Goal: Task Accomplishment & Management: Manage account settings

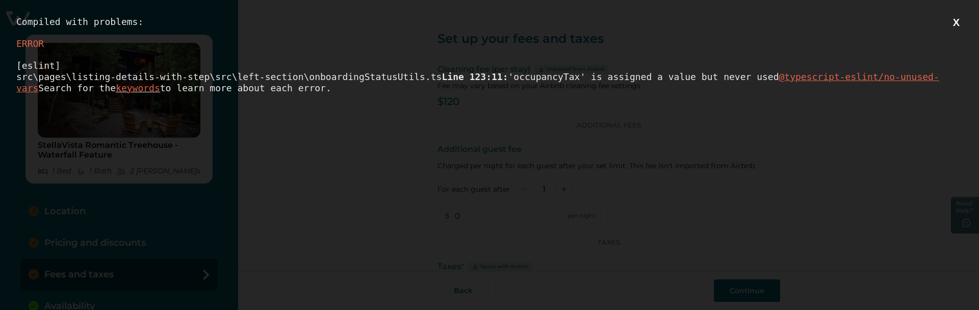
scroll to position [85, 0]
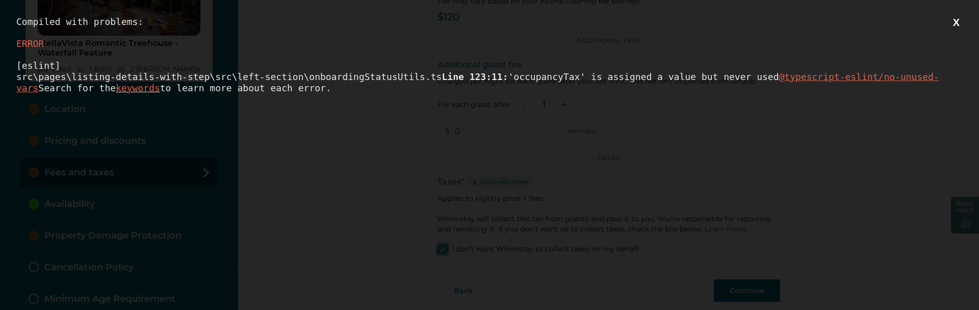
click at [954, 19] on button "X" at bounding box center [956, 22] width 13 height 13
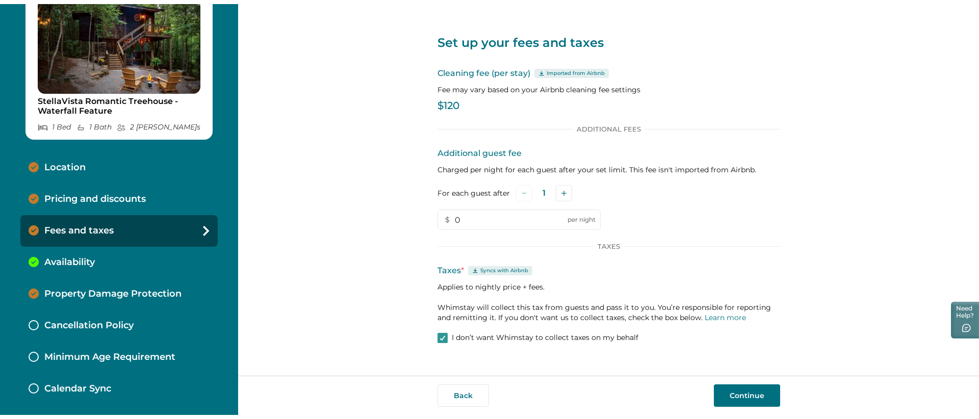
scroll to position [40, 0]
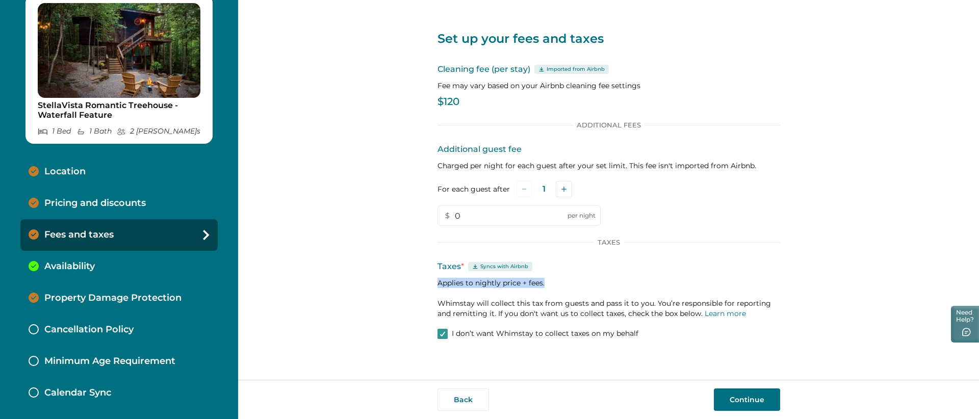
drag, startPoint x: 543, startPoint y: 284, endPoint x: 438, endPoint y: 283, distance: 105.1
click at [438, 283] on p "Applies to nightly price + fees. Whimstay will collect this tax from guests and…" at bounding box center [609, 298] width 343 height 41
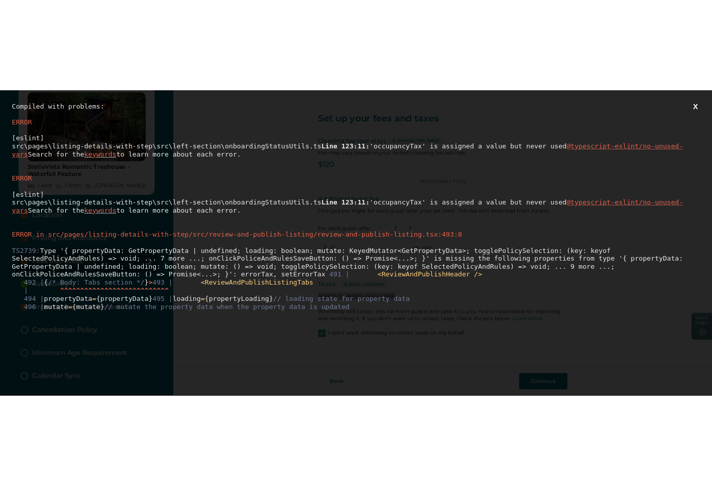
scroll to position [0, 0]
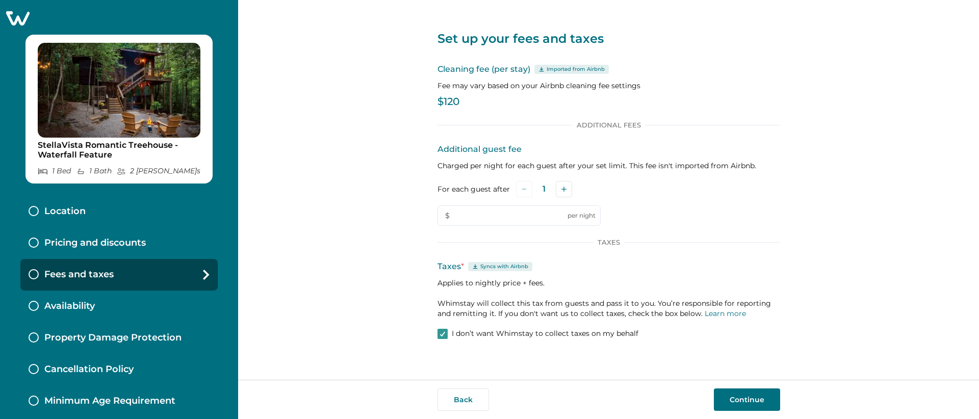
type input "0"
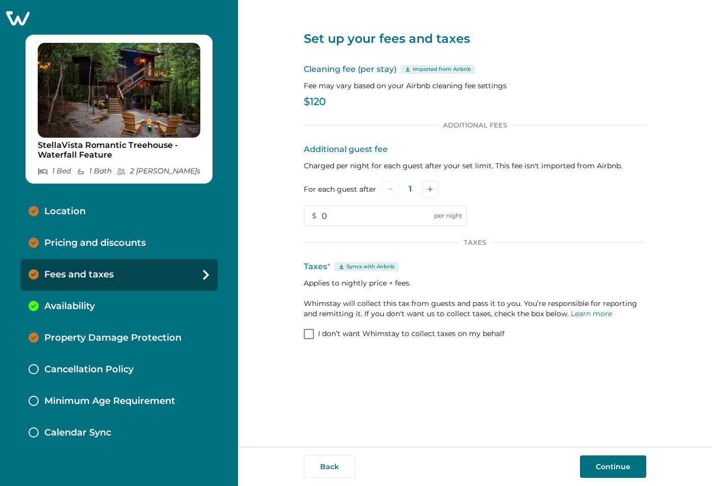
click at [84, 238] on p "Pricing and discounts" at bounding box center [94, 243] width 101 height 11
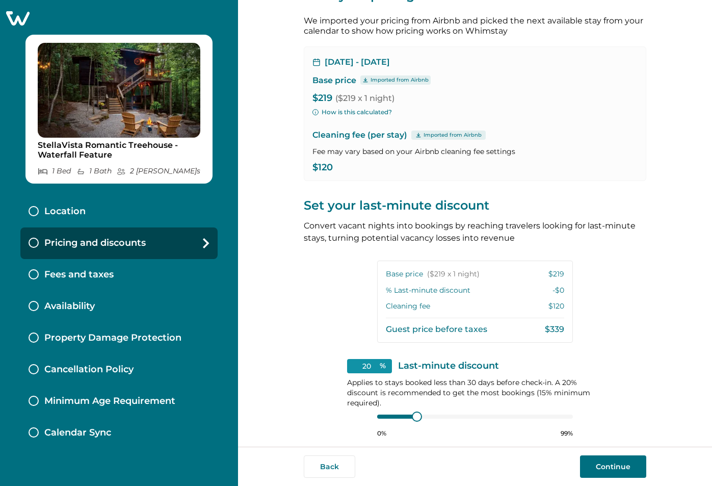
scroll to position [97, 0]
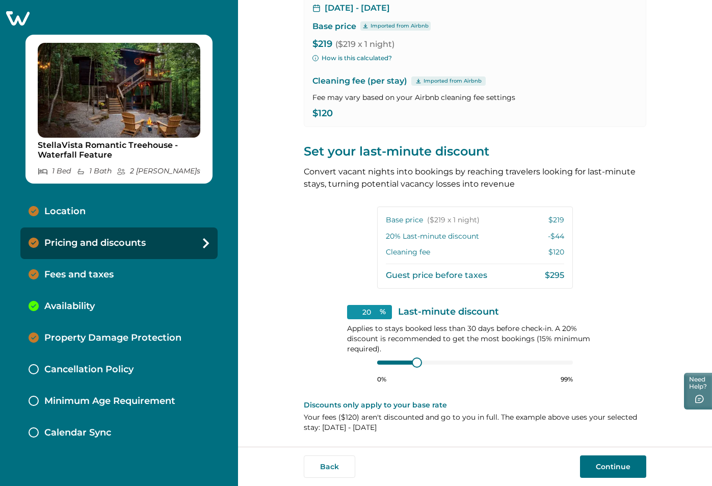
click at [616, 467] on button "Continue" at bounding box center [613, 466] width 66 height 22
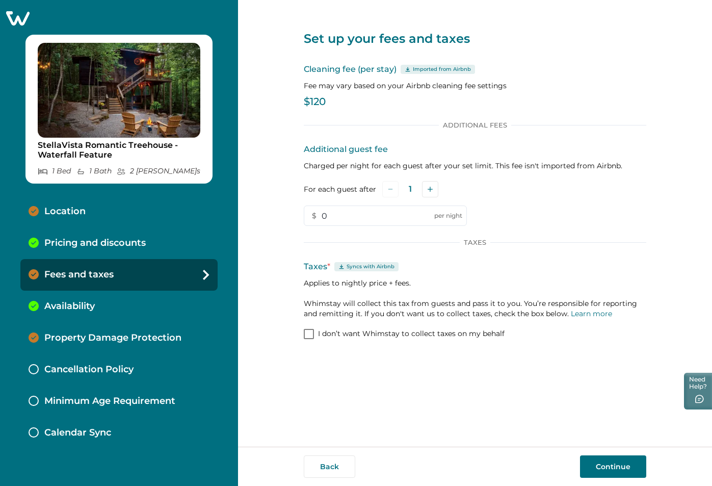
click at [639, 455] on div "Back Continue" at bounding box center [475, 466] width 474 height 39
click at [626, 461] on button "Continue" at bounding box center [613, 466] width 66 height 22
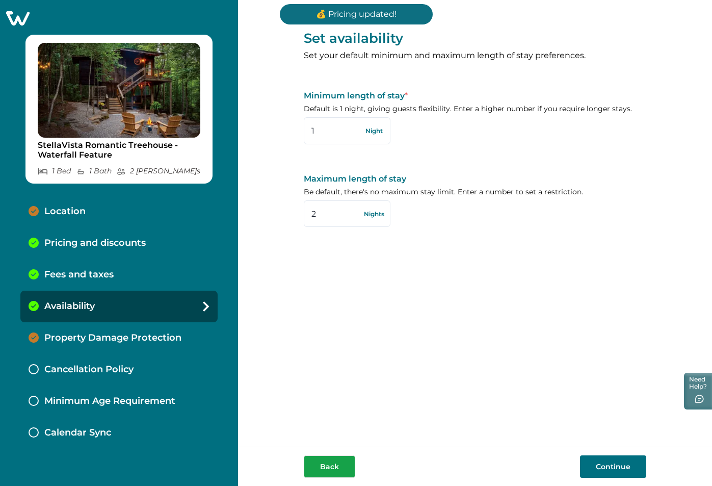
click at [334, 466] on button "Back" at bounding box center [330, 466] width 52 height 22
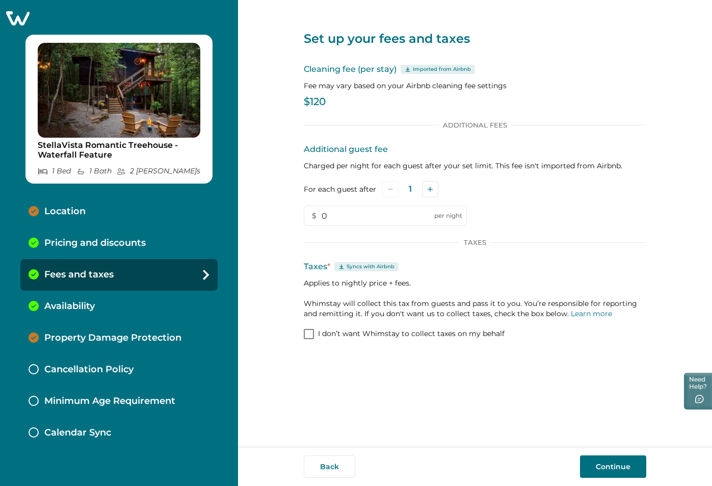
click at [309, 334] on span at bounding box center [309, 334] width 10 height 10
click at [73, 301] on p "Availability" at bounding box center [69, 306] width 50 height 11
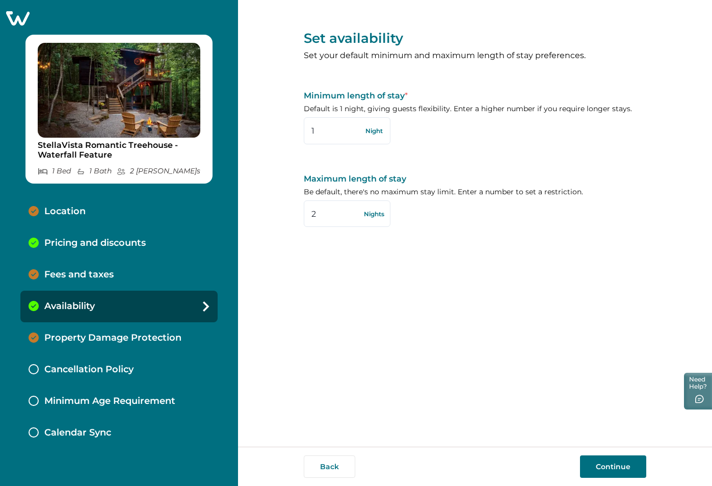
click at [82, 269] on p "Fees and taxes" at bounding box center [78, 274] width 69 height 11
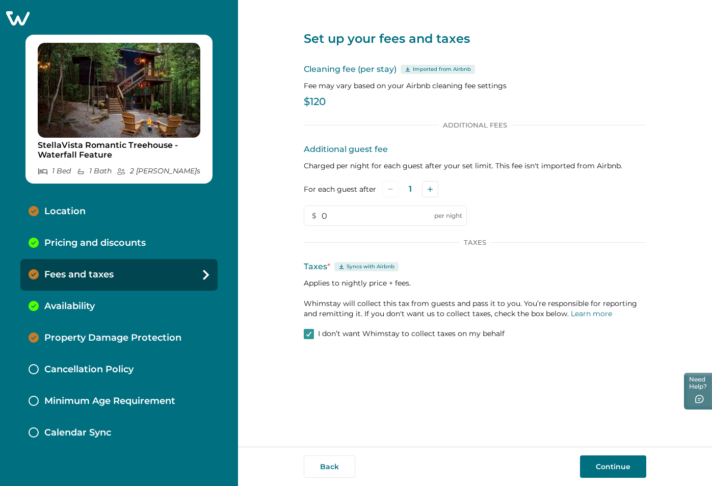
click at [605, 470] on button "Continue" at bounding box center [613, 466] width 66 height 22
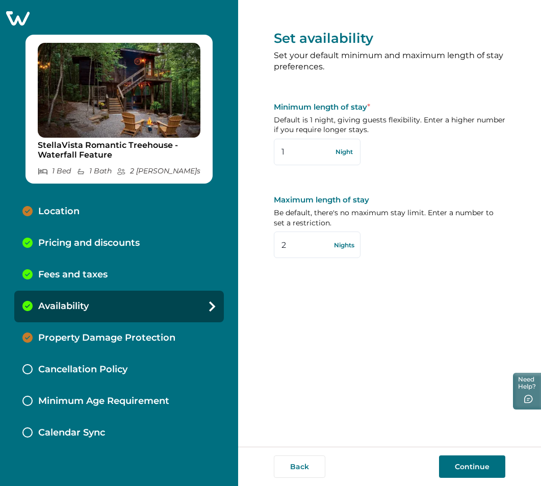
click at [97, 267] on div "Fees and taxes" at bounding box center [119, 275] width 210 height 32
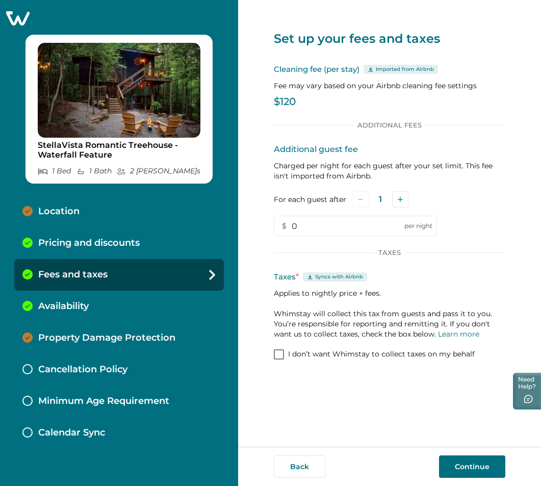
click at [91, 302] on div "Availability" at bounding box center [119, 307] width 210 height 32
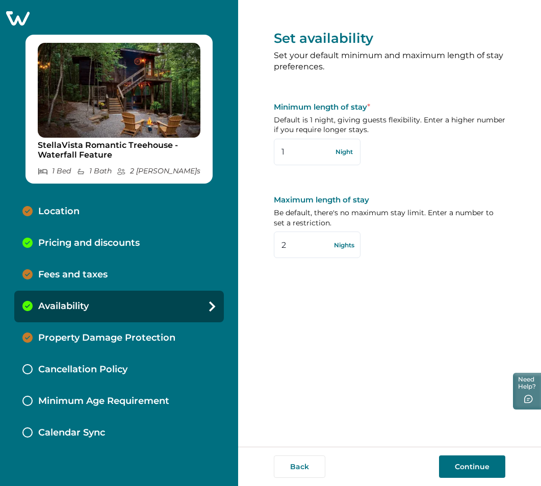
click at [93, 277] on p "Fees and taxes" at bounding box center [72, 274] width 69 height 11
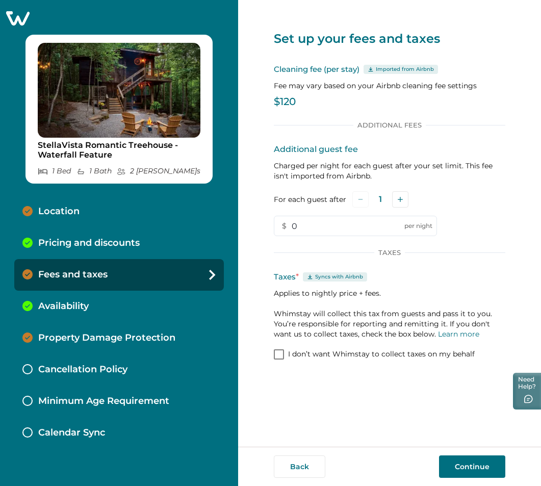
click at [125, 243] on p "Pricing and discounts" at bounding box center [88, 243] width 101 height 11
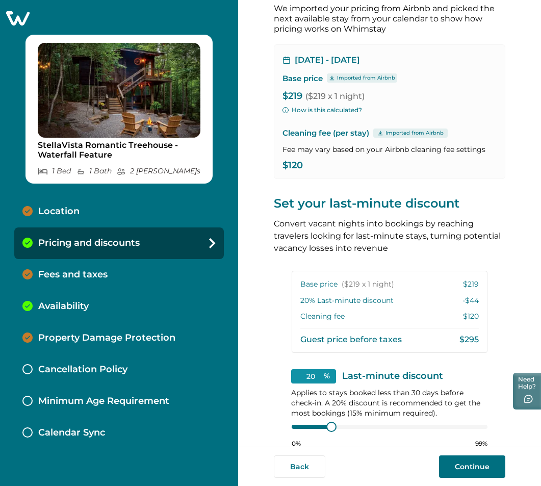
scroll to position [120, 0]
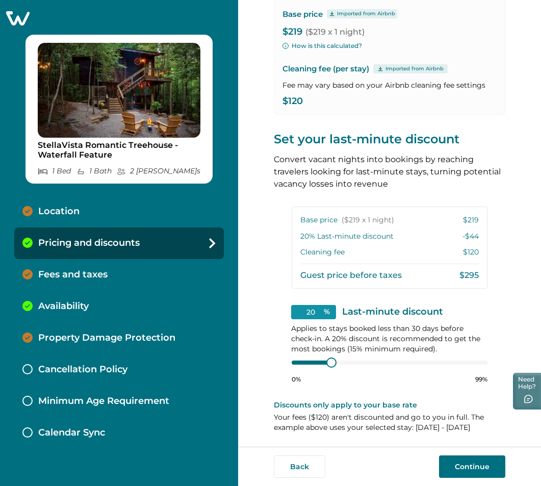
click at [469, 467] on button "Continue" at bounding box center [472, 466] width 66 height 22
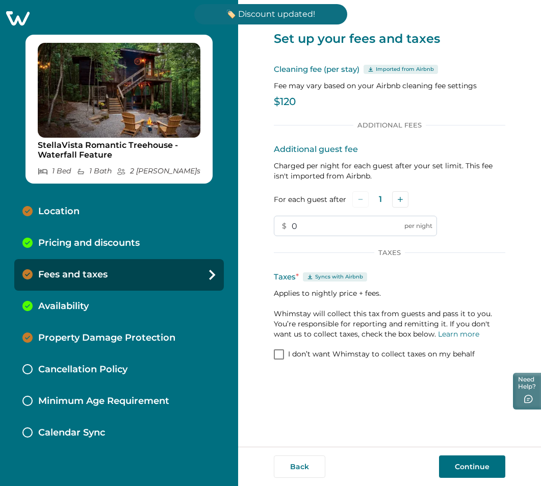
click at [318, 235] on input "0" at bounding box center [355, 226] width 163 height 20
type input "12"
click at [281, 356] on span at bounding box center [279, 354] width 10 height 10
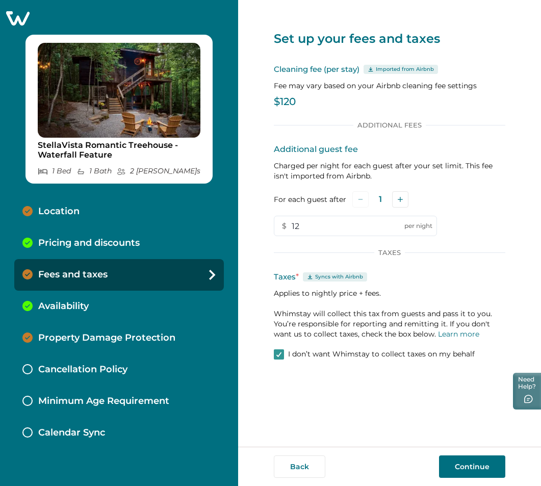
click at [469, 463] on button "Continue" at bounding box center [472, 466] width 66 height 22
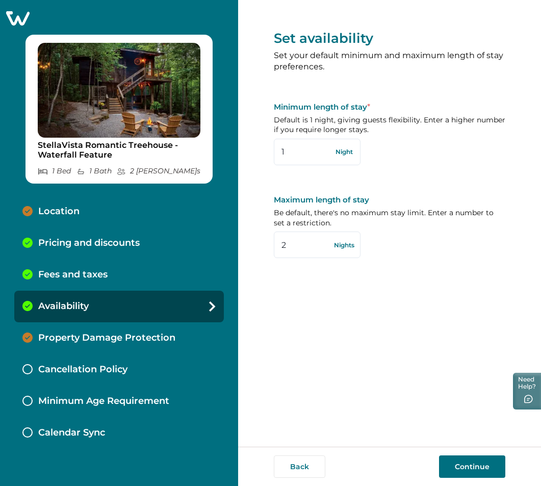
click at [22, 20] on icon at bounding box center [17, 18] width 23 height 14
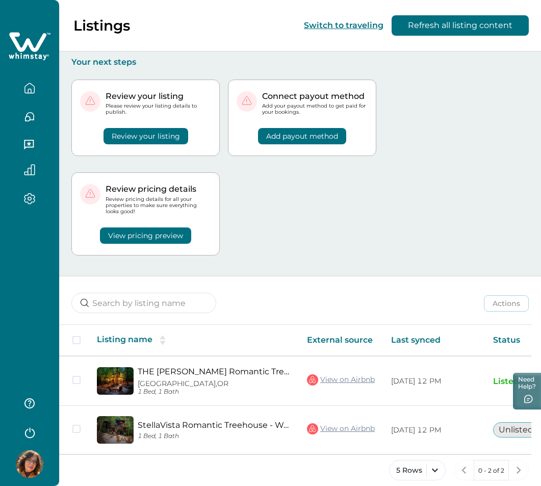
click at [45, 422] on div at bounding box center [29, 413] width 41 height 57
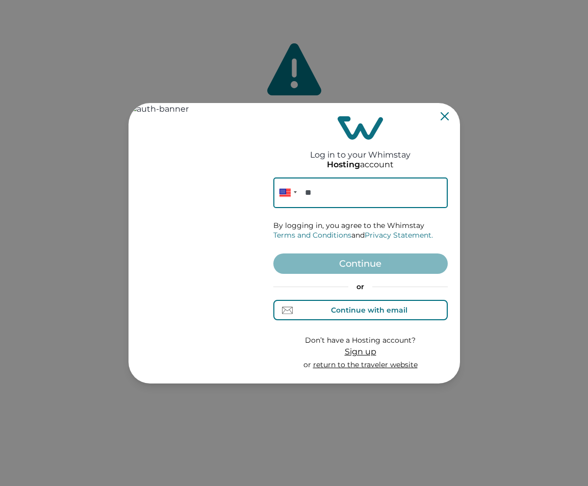
click at [395, 305] on div "Continue with email" at bounding box center [360, 310] width 94 height 11
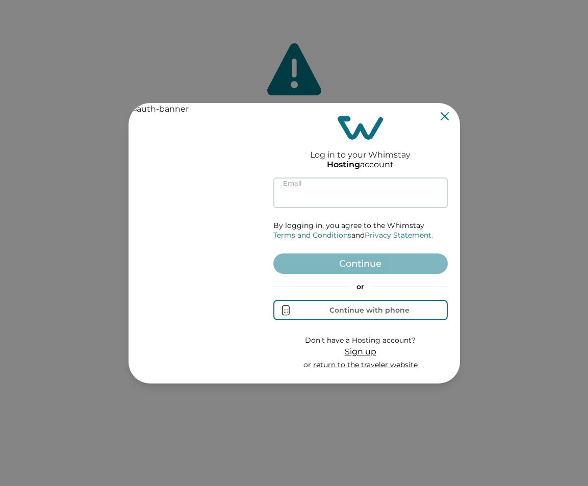
click at [343, 193] on input at bounding box center [360, 192] width 174 height 31
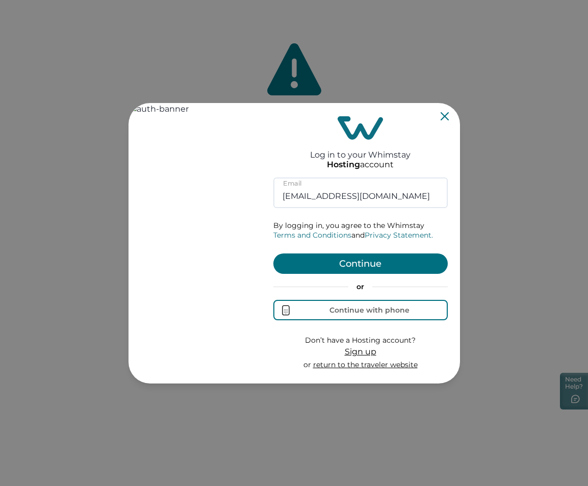
type input "[EMAIL_ADDRESS][DOMAIN_NAME]"
click at [342, 263] on button "Continue" at bounding box center [360, 263] width 174 height 20
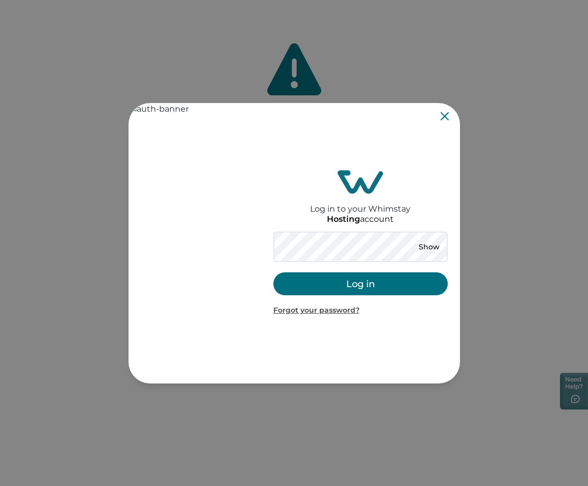
click at [371, 285] on button "Log in" at bounding box center [360, 283] width 174 height 23
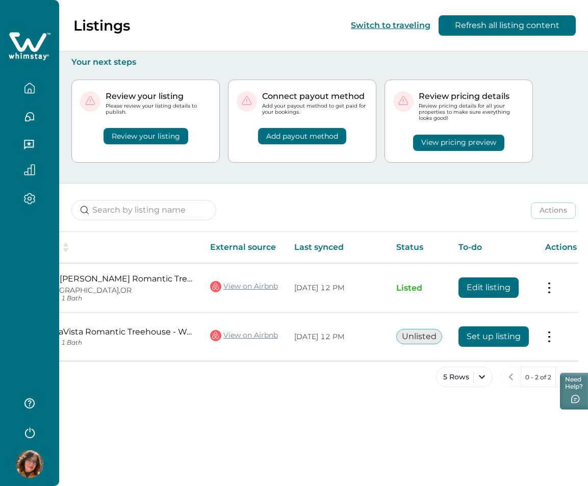
scroll to position [0, 98]
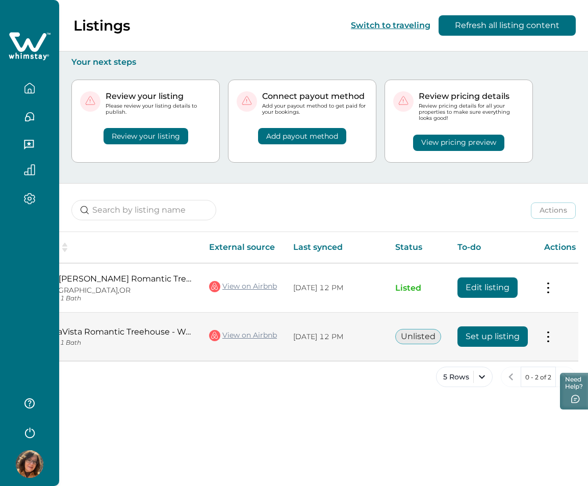
click at [483, 337] on button "Set up listing" at bounding box center [492, 336] width 70 height 20
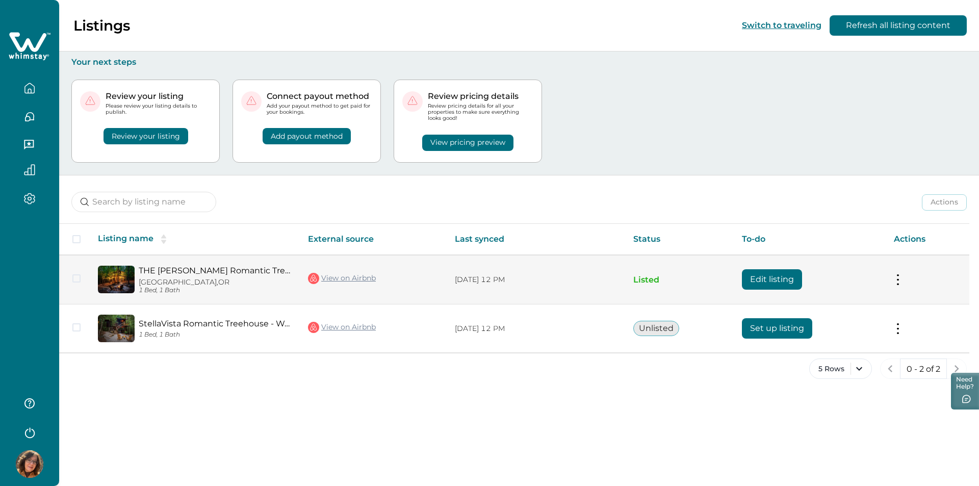
click at [758, 283] on button "Edit listing" at bounding box center [772, 279] width 60 height 20
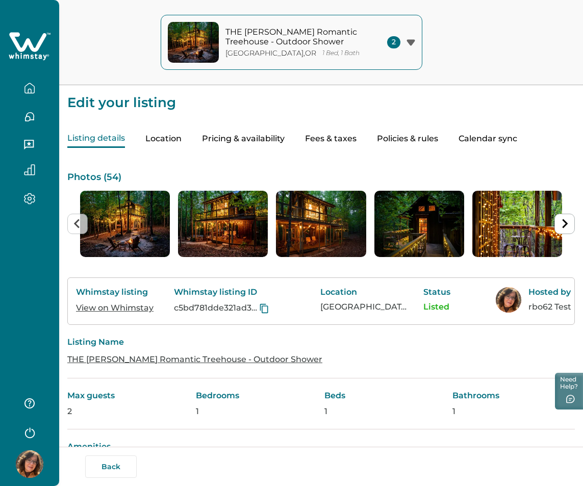
click at [320, 141] on button "Fees & taxes" at bounding box center [331, 139] width 52 height 18
type input "10"
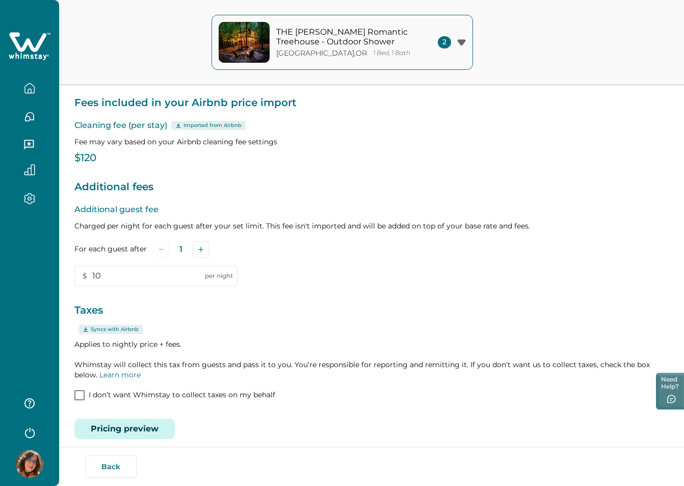
scroll to position [83, 0]
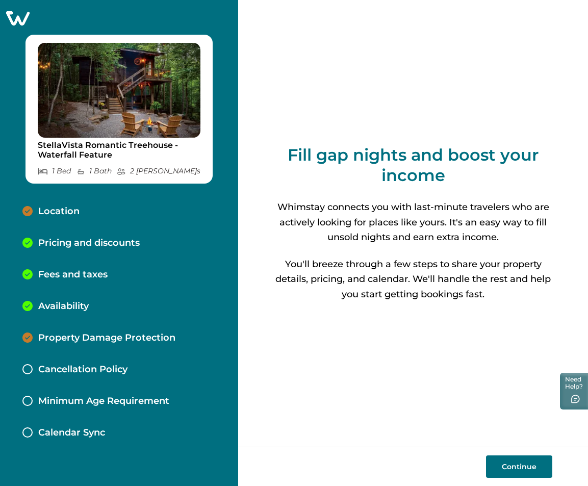
click at [119, 242] on p "Pricing and discounts" at bounding box center [88, 243] width 101 height 11
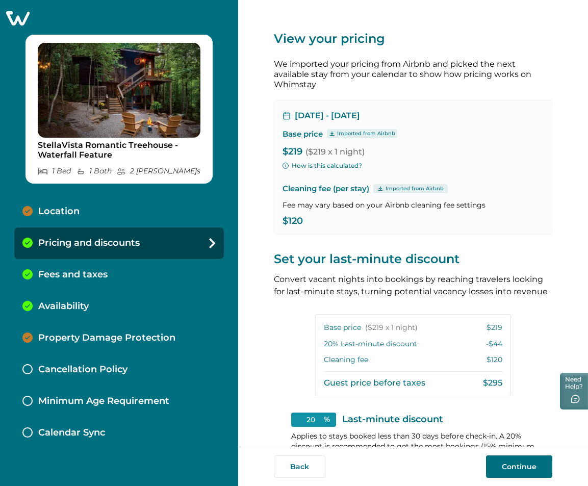
click at [105, 269] on p "Fees and taxes" at bounding box center [72, 274] width 69 height 11
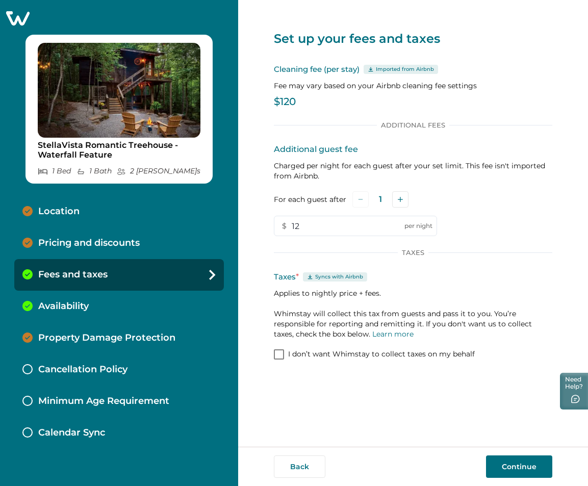
click at [80, 304] on p "Availability" at bounding box center [63, 306] width 50 height 11
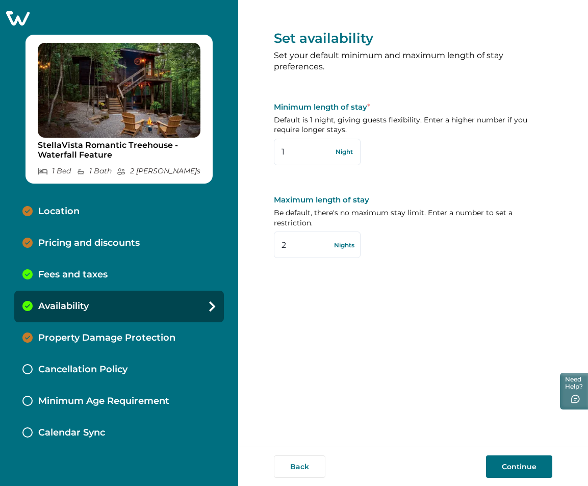
click at [98, 327] on div "Property Damage Protection" at bounding box center [119, 338] width 210 height 32
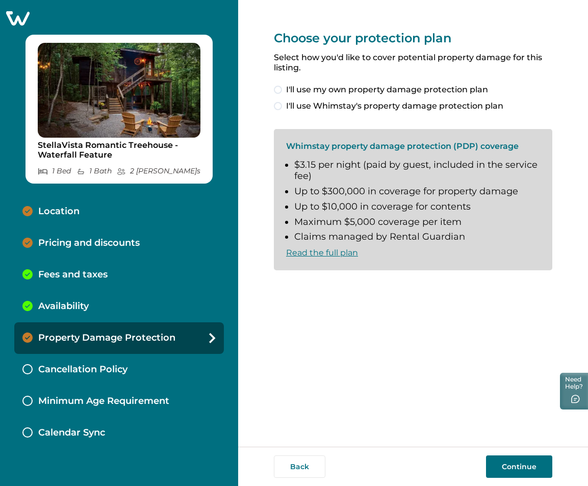
click at [90, 302] on div "Availability" at bounding box center [119, 307] width 210 height 32
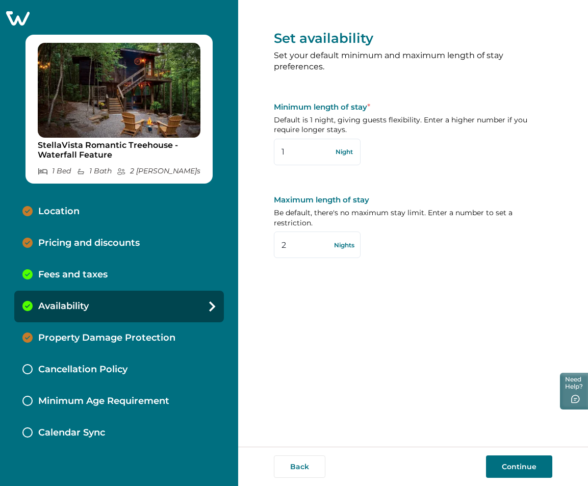
click at [87, 277] on p "Fees and taxes" at bounding box center [72, 274] width 69 height 11
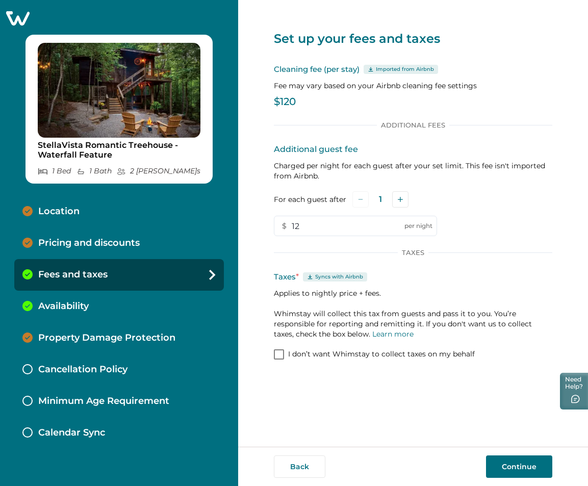
click at [87, 239] on p "Pricing and discounts" at bounding box center [88, 243] width 101 height 11
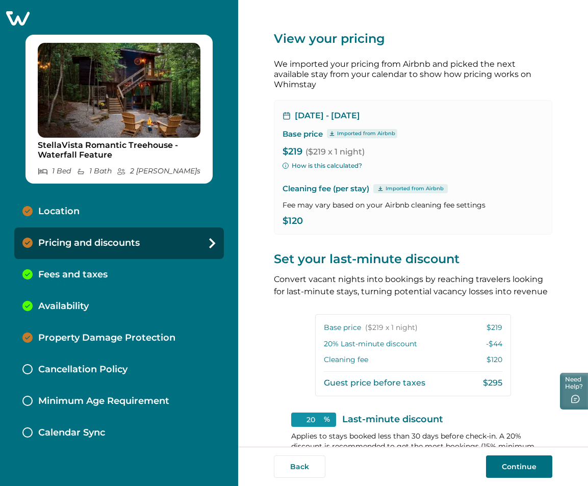
click at [85, 273] on p "Fees and taxes" at bounding box center [72, 274] width 69 height 11
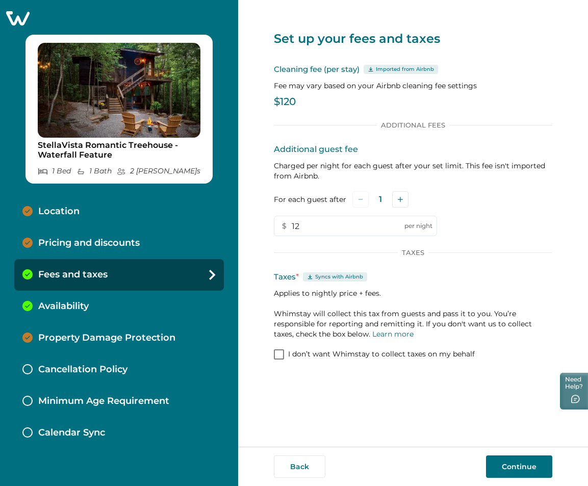
click at [83, 303] on p "Availability" at bounding box center [63, 306] width 50 height 11
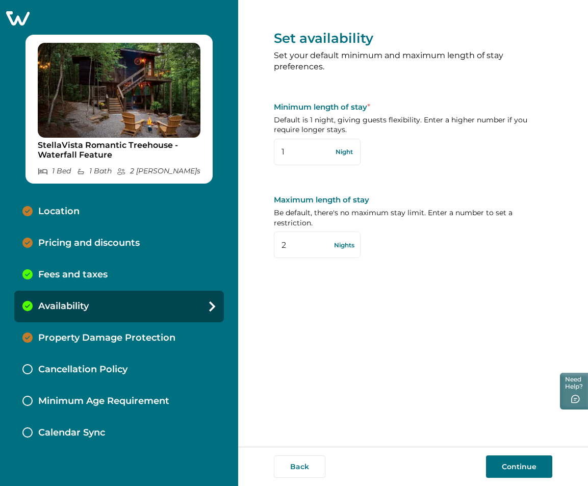
click at [81, 338] on p "Property Damage Protection" at bounding box center [106, 338] width 137 height 11
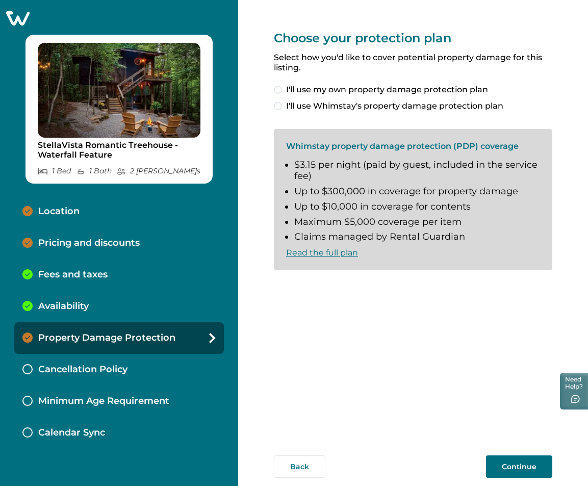
click at [70, 303] on p "Availability" at bounding box center [63, 306] width 50 height 11
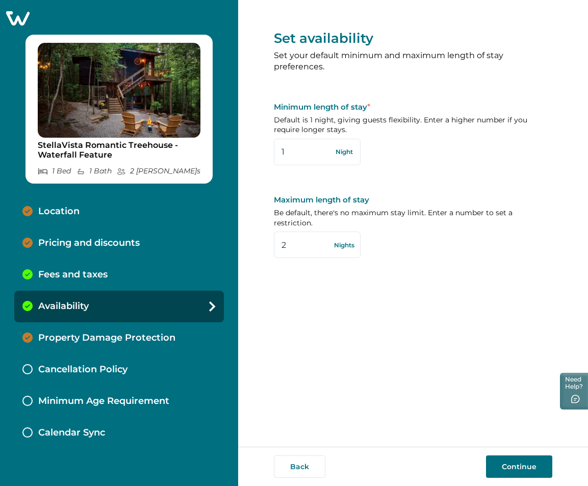
click at [68, 274] on p "Fees and taxes" at bounding box center [72, 274] width 69 height 11
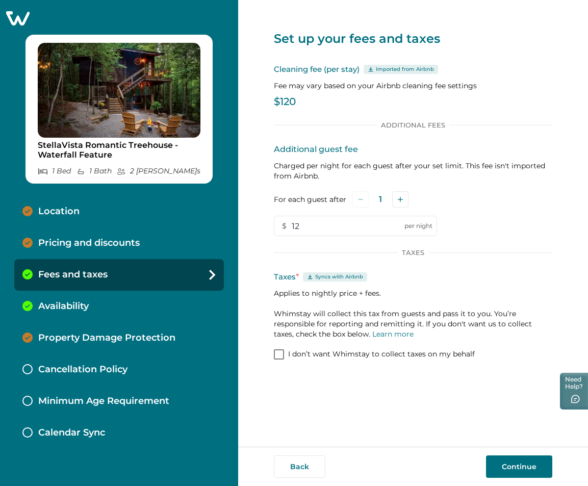
click at [69, 246] on p "Pricing and discounts" at bounding box center [88, 243] width 101 height 11
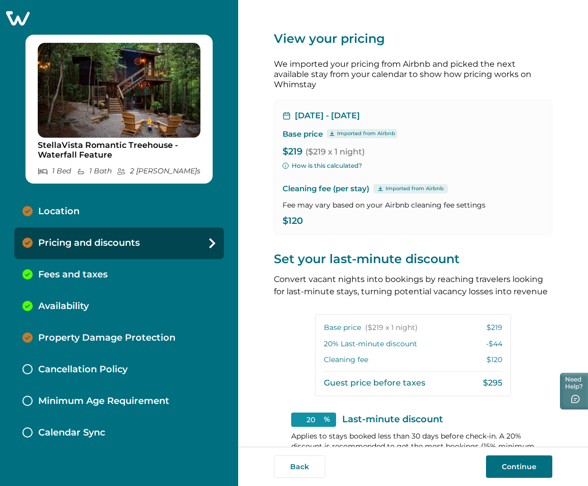
click at [67, 275] on p "Fees and taxes" at bounding box center [72, 274] width 69 height 11
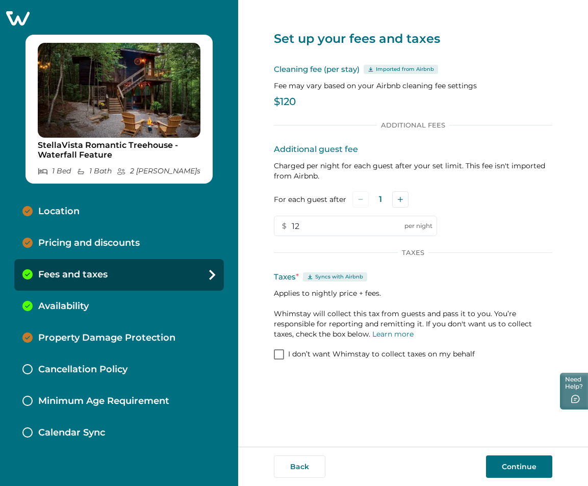
click at [67, 300] on div "Availability" at bounding box center [119, 307] width 210 height 32
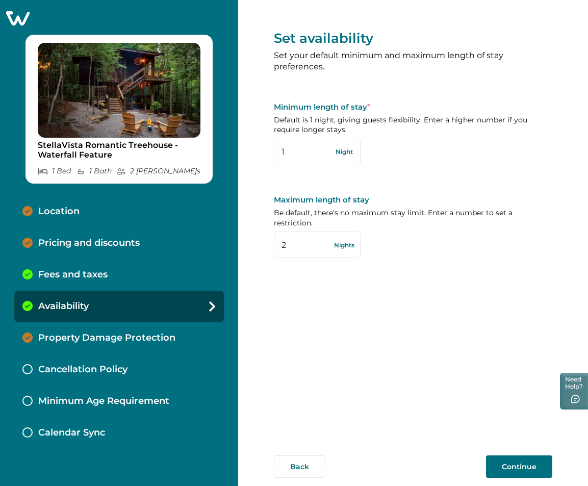
click at [71, 333] on p "Property Damage Protection" at bounding box center [106, 338] width 137 height 11
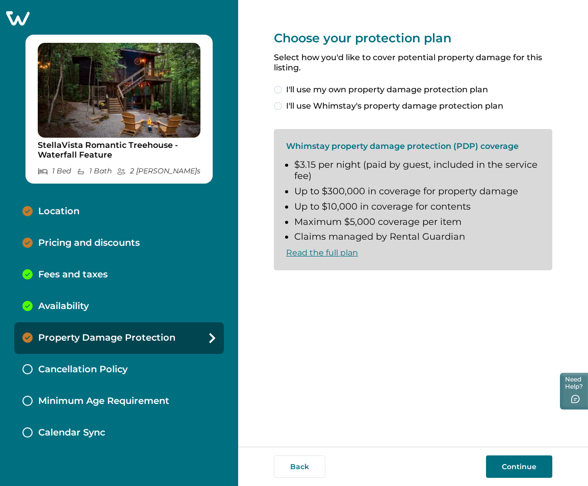
click at [65, 274] on p "Fees and taxes" at bounding box center [72, 274] width 69 height 11
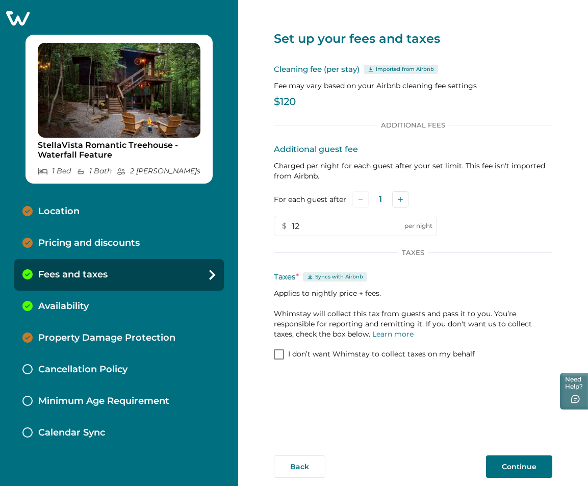
click at [281, 351] on span at bounding box center [279, 354] width 10 height 10
click at [71, 312] on p "Availability" at bounding box center [63, 306] width 50 height 11
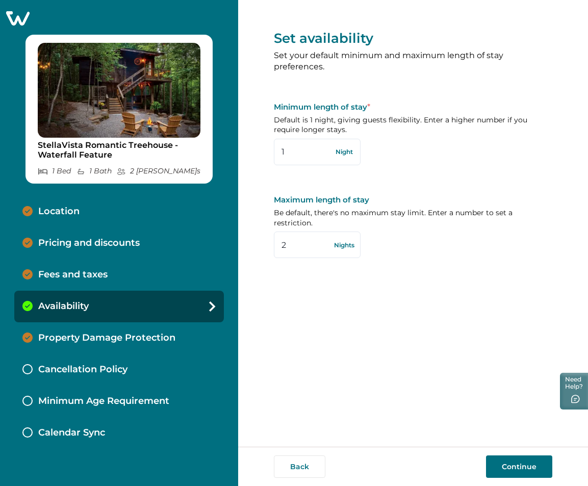
click at [84, 273] on p "Fees and taxes" at bounding box center [72, 274] width 69 height 11
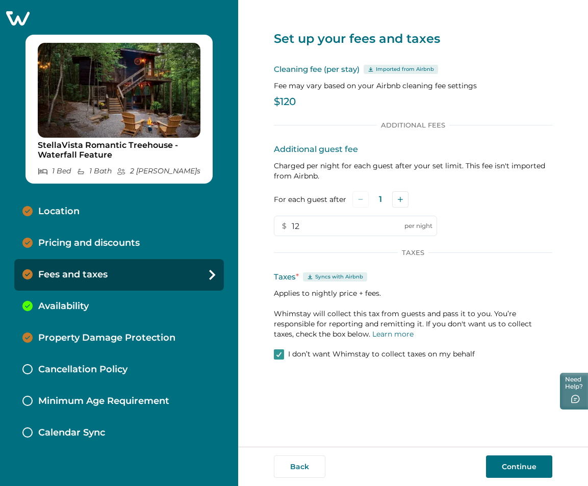
click at [519, 457] on button "Continue" at bounding box center [519, 466] width 66 height 22
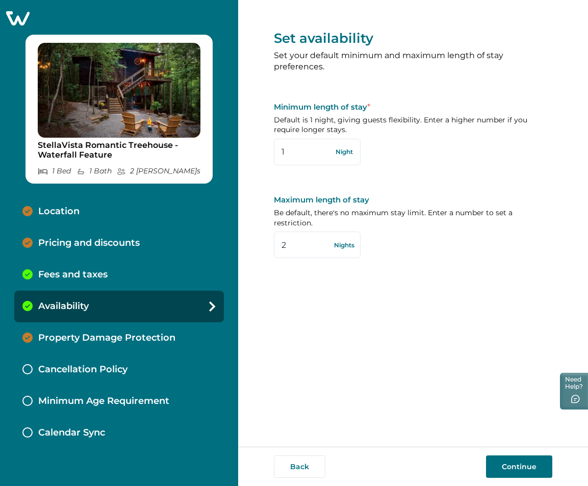
click at [63, 272] on p "Fees and taxes" at bounding box center [72, 274] width 69 height 11
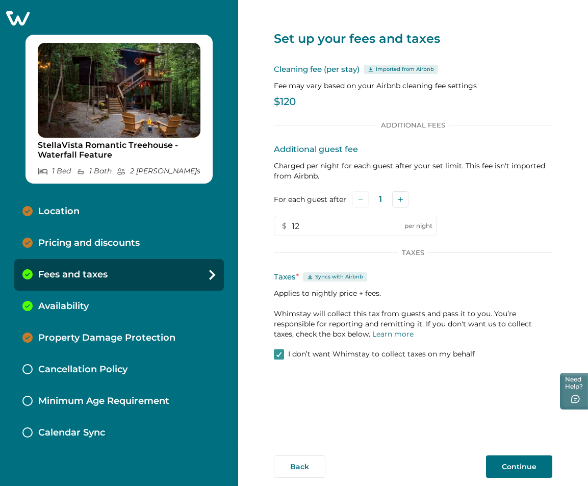
click at [72, 250] on div "Pricing and discounts" at bounding box center [119, 243] width 210 height 32
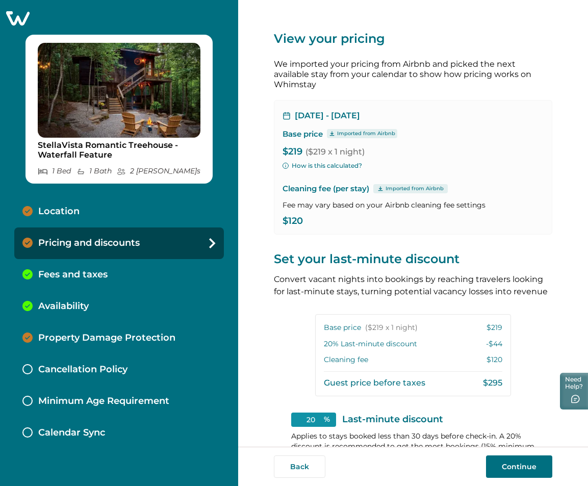
click at [72, 277] on p "Fees and taxes" at bounding box center [72, 274] width 69 height 11
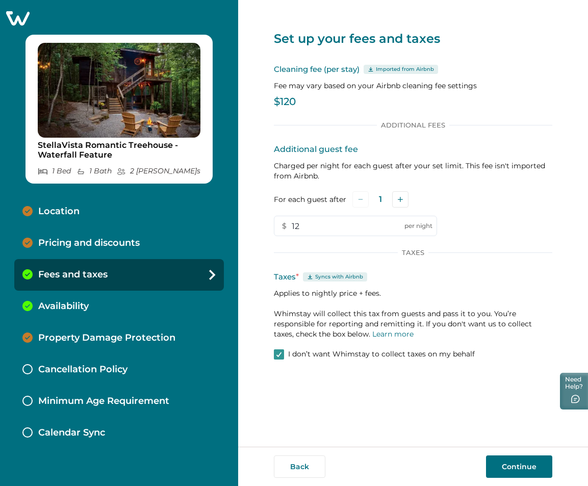
click at [77, 309] on p "Availability" at bounding box center [63, 306] width 50 height 11
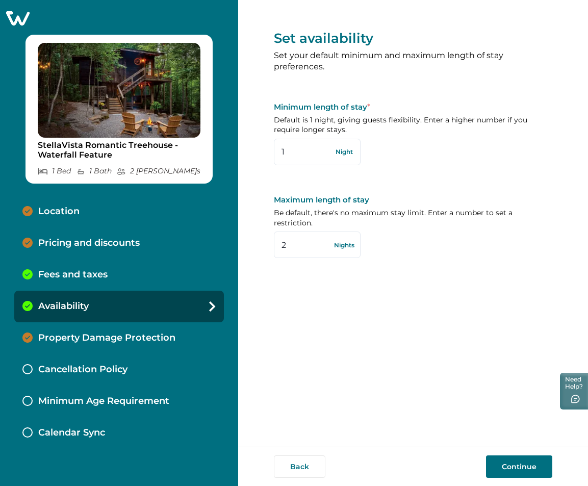
click at [73, 269] on p "Fees and taxes" at bounding box center [72, 274] width 69 height 11
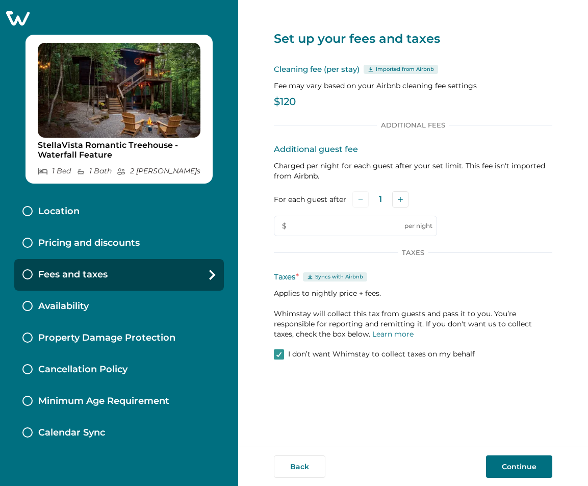
type input "12"
click at [85, 300] on div "Availability" at bounding box center [119, 307] width 210 height 32
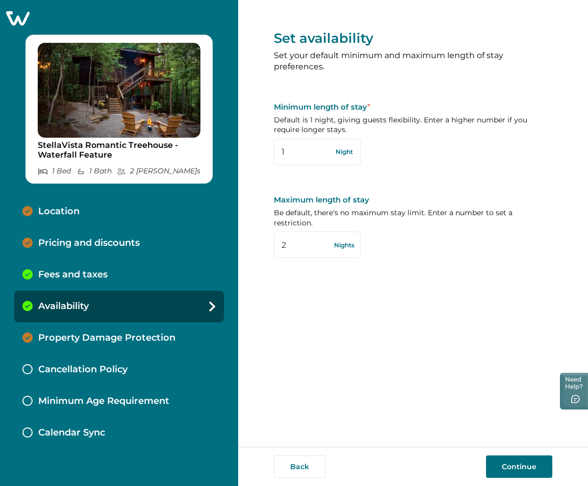
click at [97, 268] on div "Fees and taxes" at bounding box center [119, 275] width 210 height 32
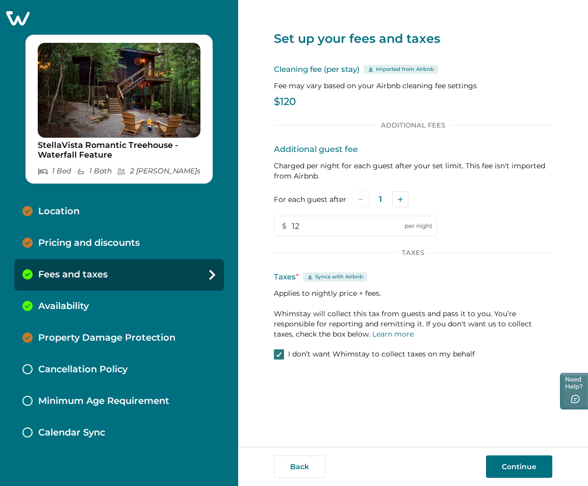
click at [276, 356] on icon at bounding box center [279, 354] width 6 height 5
click at [98, 309] on div "Availability" at bounding box center [119, 307] width 210 height 32
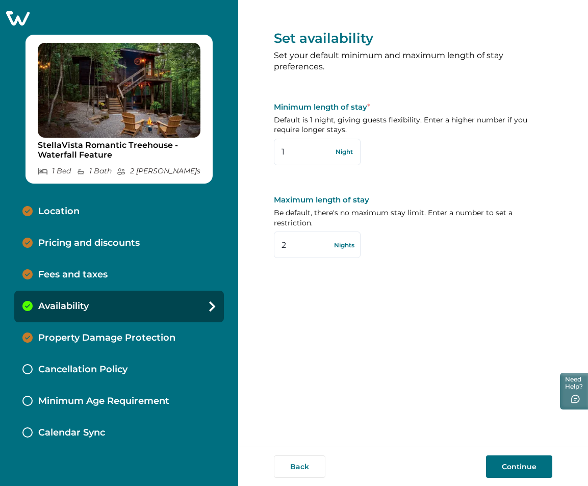
click at [89, 276] on p "Fees and taxes" at bounding box center [72, 274] width 69 height 11
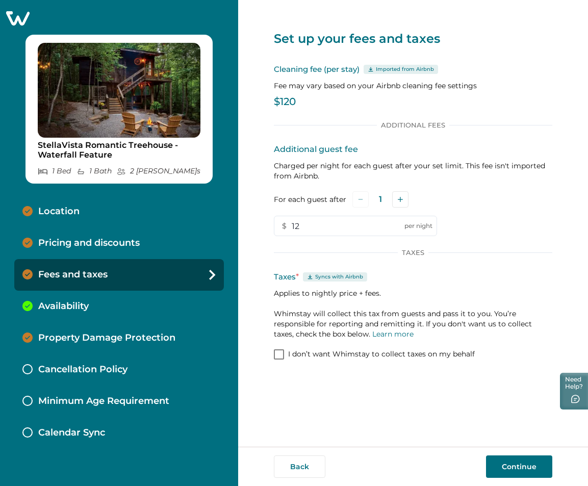
click at [506, 463] on button "Continue" at bounding box center [519, 466] width 66 height 22
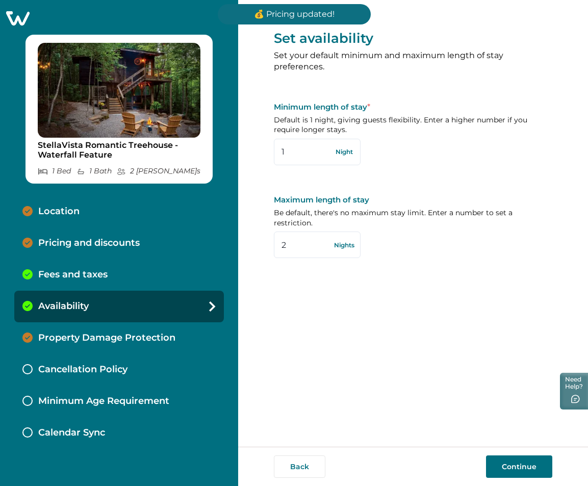
click at [110, 271] on div "Fees and taxes" at bounding box center [119, 275] width 210 height 32
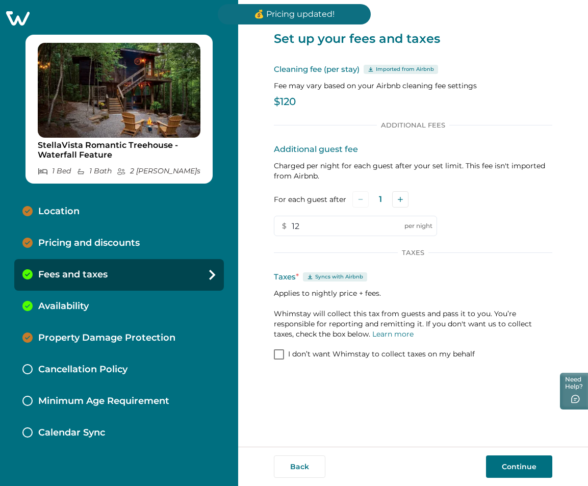
click at [115, 293] on div "Availability" at bounding box center [119, 307] width 210 height 32
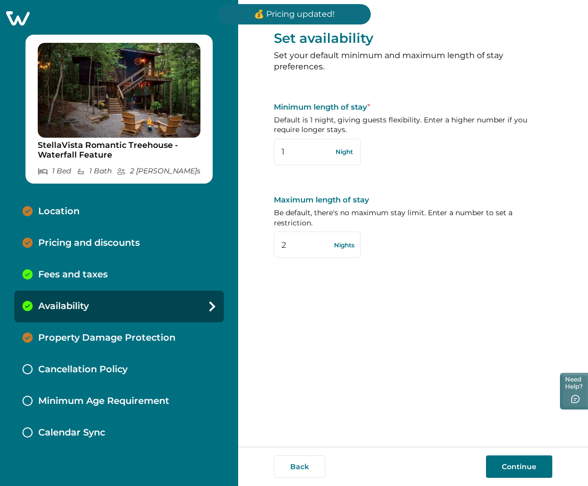
click at [112, 271] on div "Fees and taxes" at bounding box center [119, 275] width 210 height 32
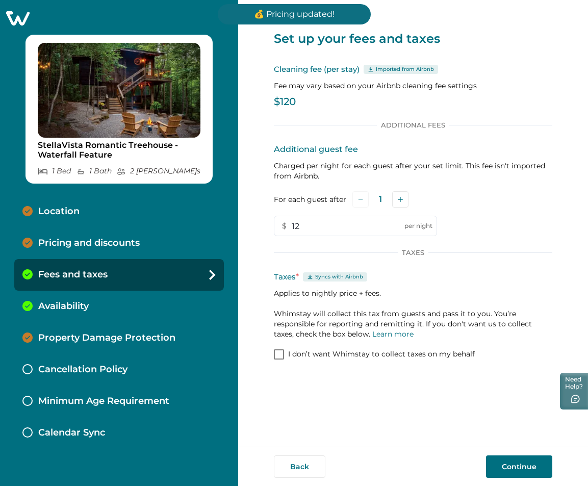
click at [108, 246] on p "Pricing and discounts" at bounding box center [88, 243] width 101 height 11
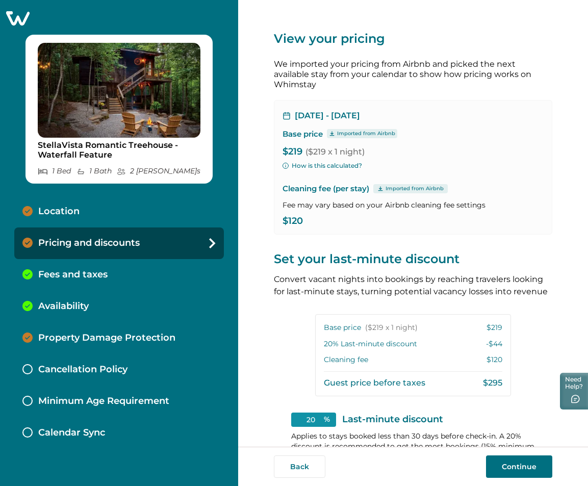
click at [111, 276] on div "Fees and taxes" at bounding box center [119, 275] width 210 height 32
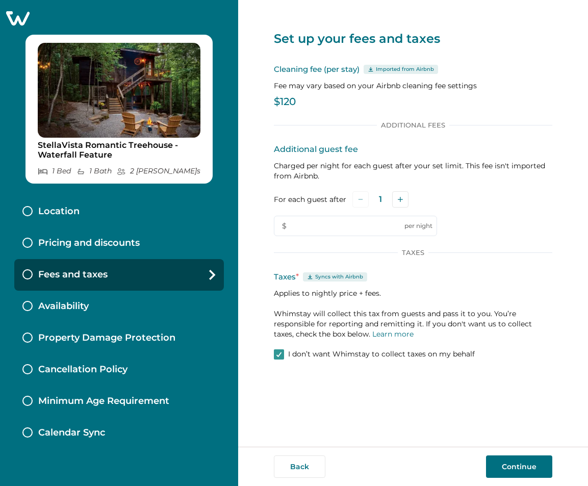
type input "12"
click at [97, 303] on div "Availability" at bounding box center [119, 307] width 210 height 32
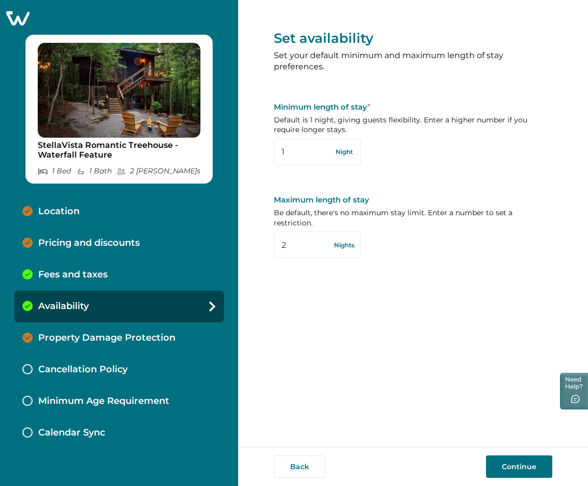
click at [94, 275] on p "Fees and taxes" at bounding box center [72, 274] width 69 height 11
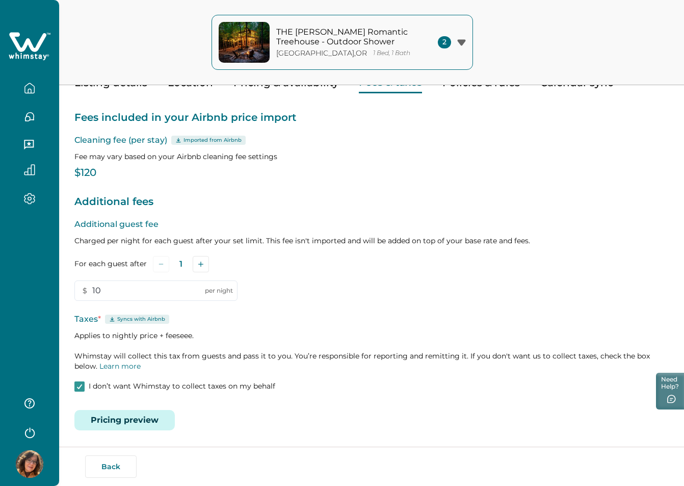
scroll to position [59, 0]
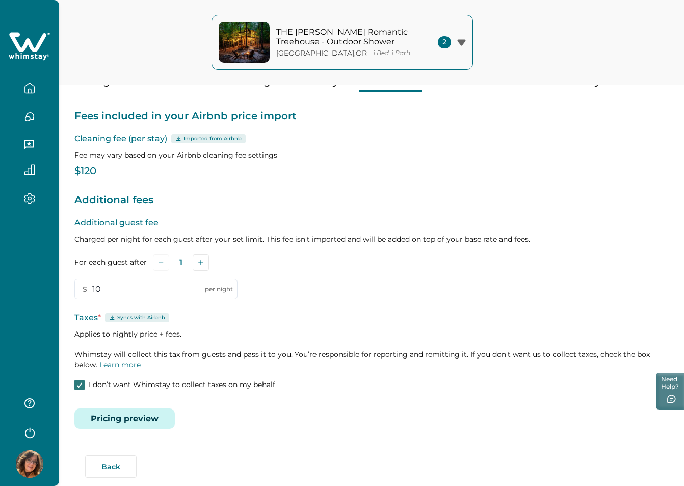
click at [82, 385] on icon at bounding box center [80, 385] width 6 height 5
click at [203, 361] on p "Applies to nightly price + fees. Whimstay will collect this tax from guests and…" at bounding box center [371, 349] width 595 height 41
click at [133, 293] on input "10" at bounding box center [155, 289] width 163 height 20
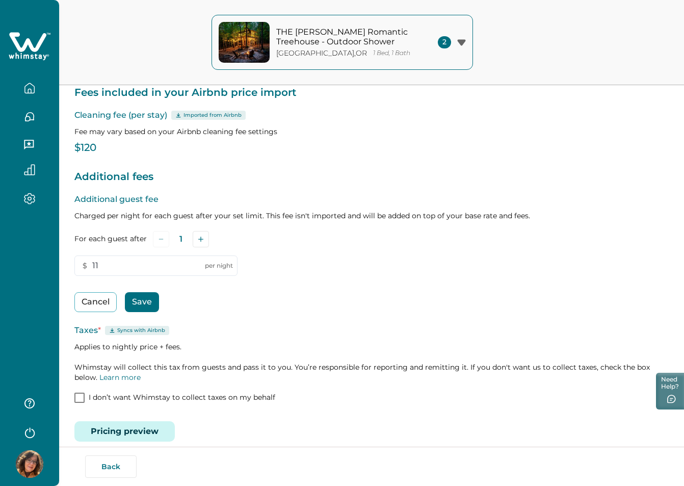
scroll to position [95, 0]
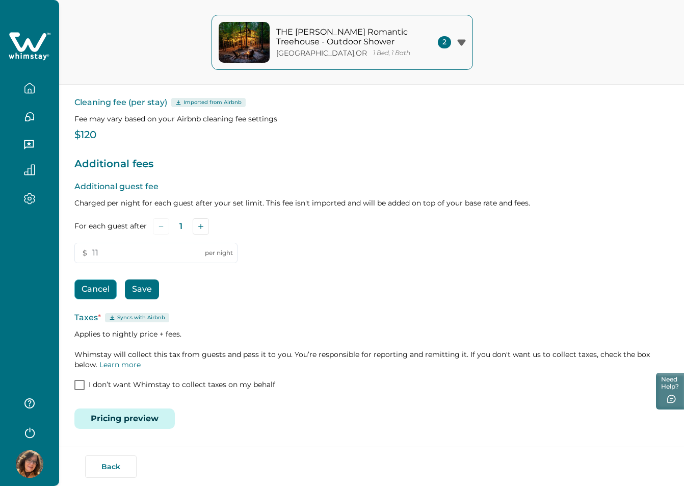
click at [98, 291] on button "Cancel" at bounding box center [95, 289] width 42 height 20
type input "10"
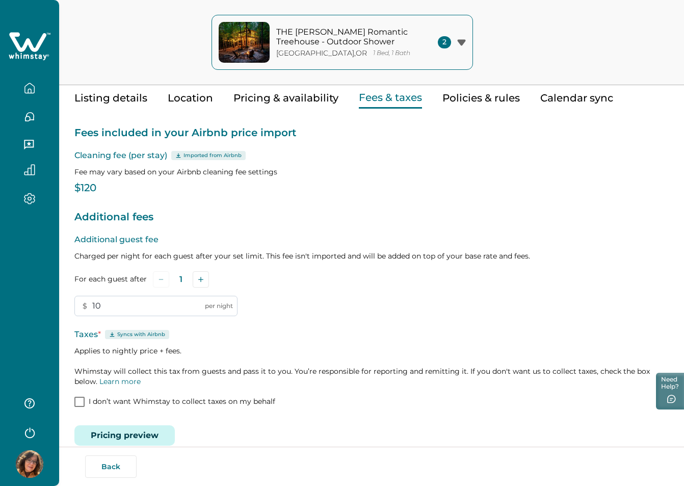
scroll to position [59, 0]
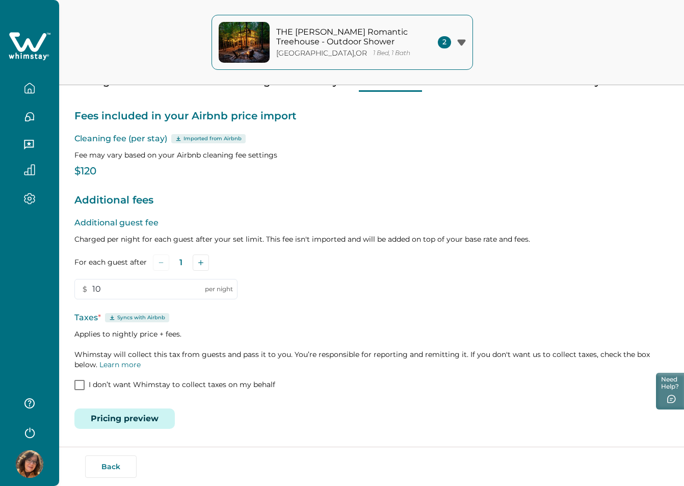
click at [100, 420] on button "Pricing preview" at bounding box center [124, 419] width 100 height 20
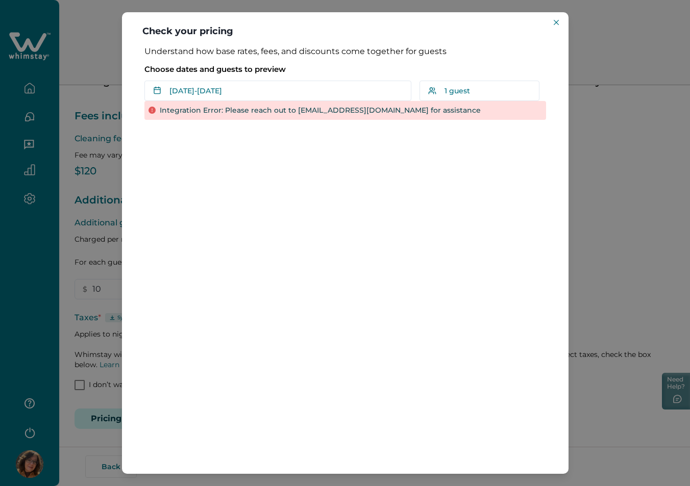
click at [590, 237] on div "Check your pricing Understand how base rates, fees, and discounts come together…" at bounding box center [345, 243] width 690 height 486
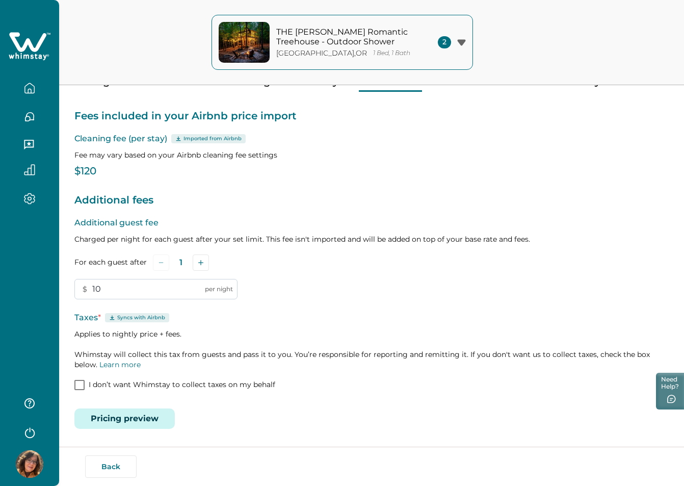
click at [108, 295] on input "10" at bounding box center [155, 289] width 163 height 20
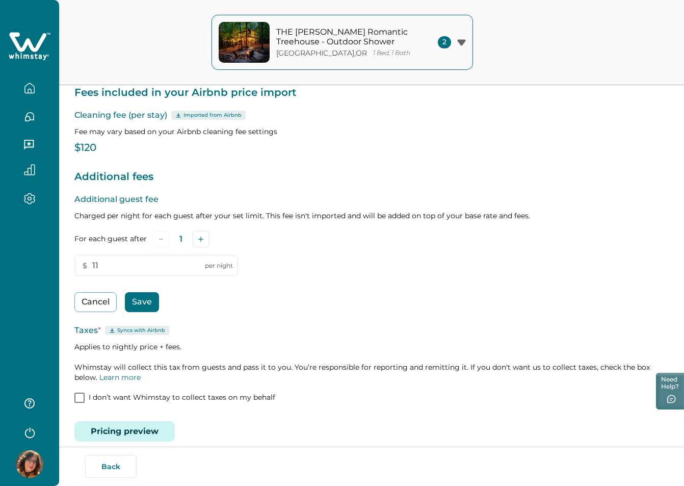
scroll to position [95, 0]
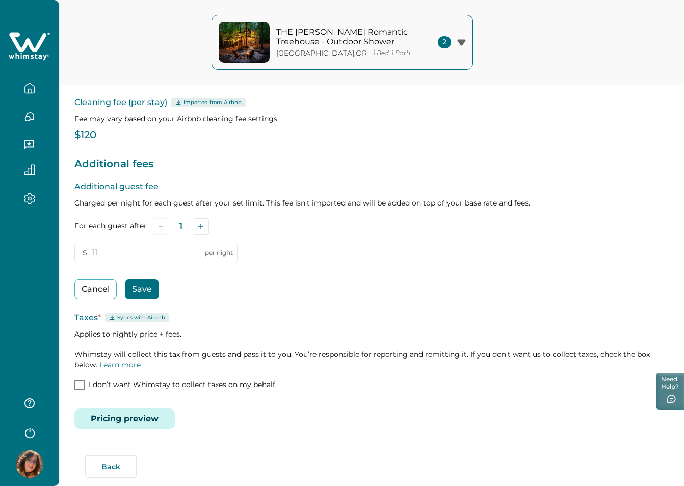
type input "11"
click at [141, 281] on button "Save" at bounding box center [142, 289] width 34 height 20
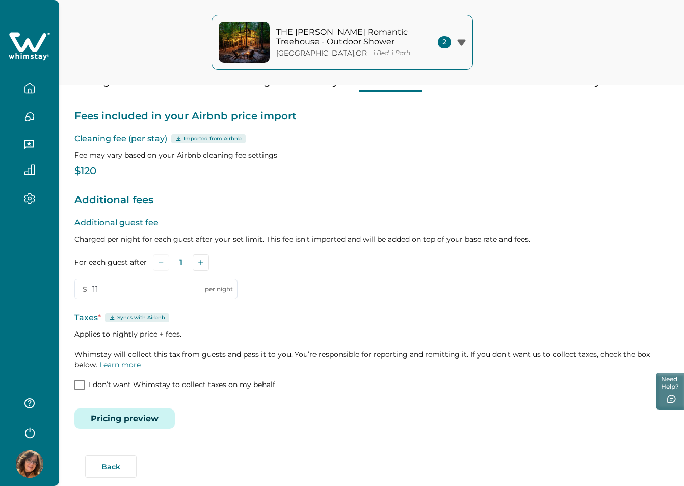
scroll to position [59, 0]
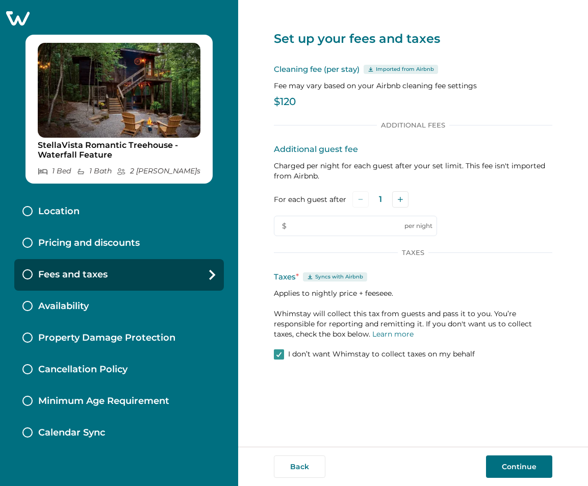
type input "12"
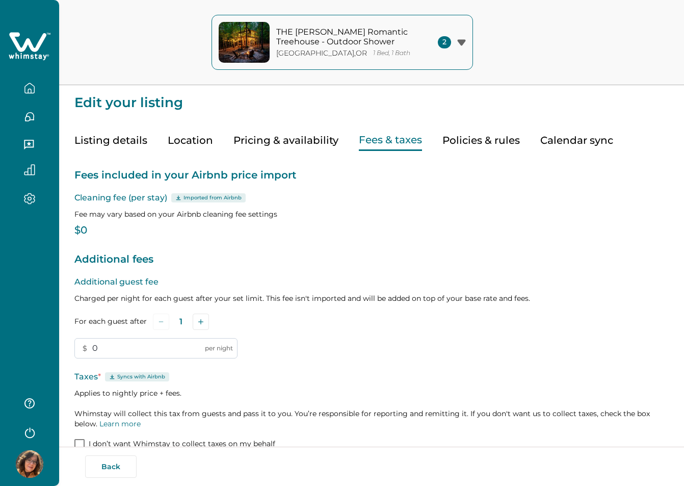
type input "11"
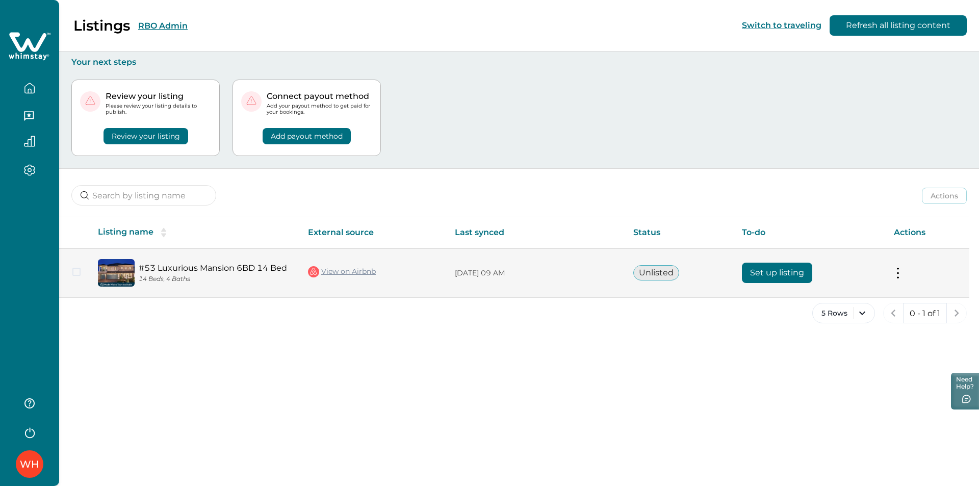
click at [775, 273] on button "Set up listing" at bounding box center [777, 273] width 70 height 20
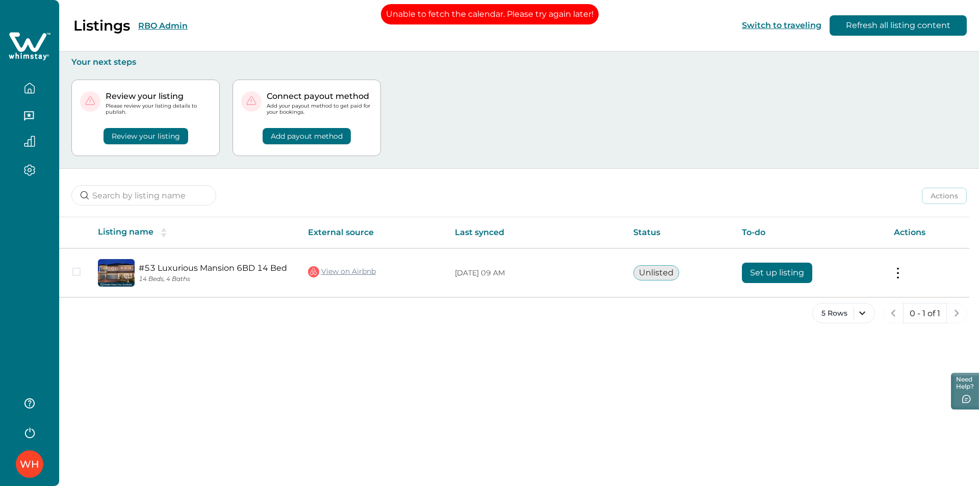
click at [30, 428] on icon "button" at bounding box center [30, 433] width 10 height 11
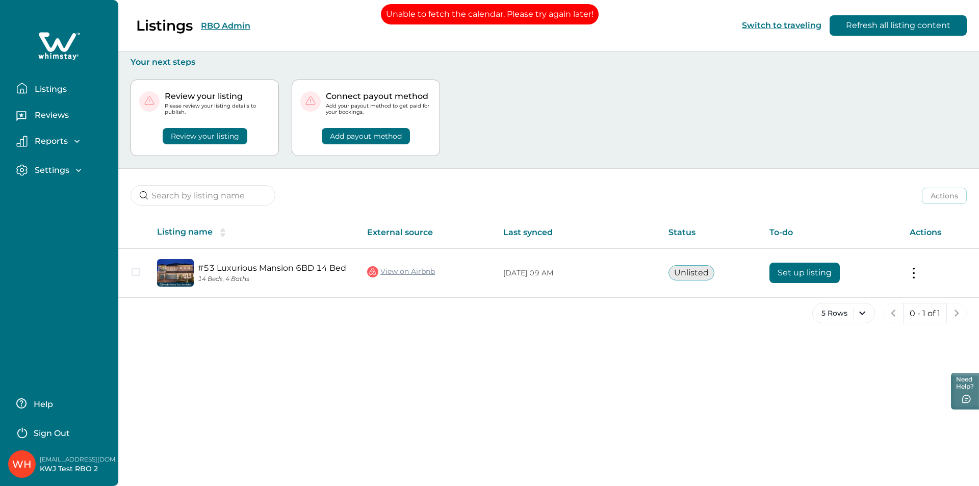
click at [72, 434] on button "Sign Out" at bounding box center [61, 432] width 90 height 20
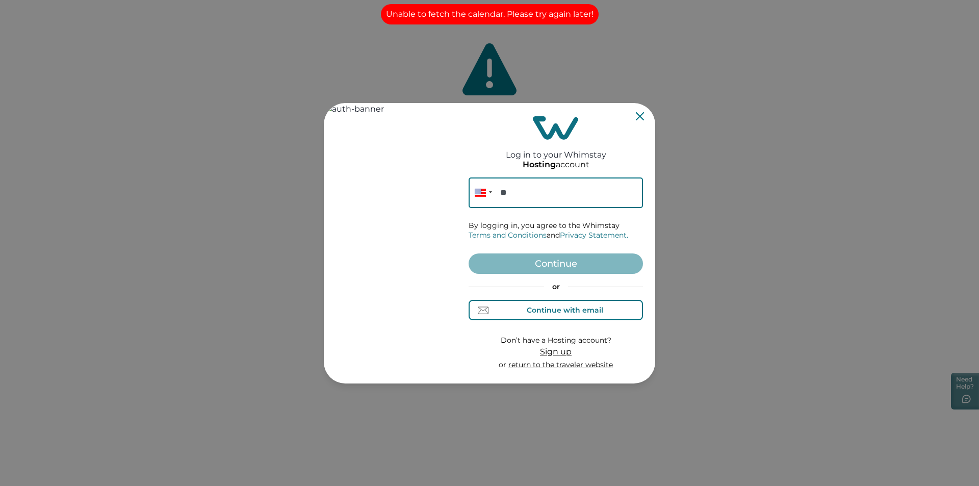
click at [582, 309] on div "Continue with email" at bounding box center [565, 310] width 77 height 8
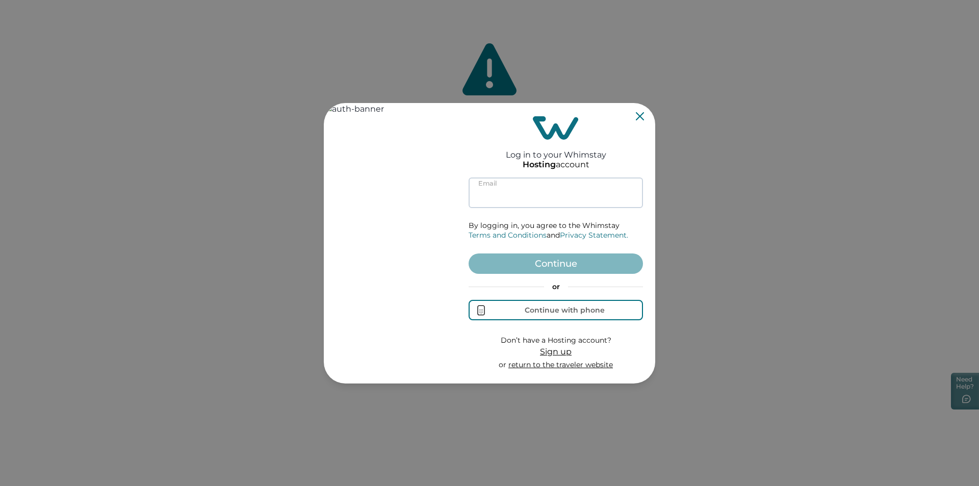
click at [543, 190] on input at bounding box center [556, 192] width 174 height 31
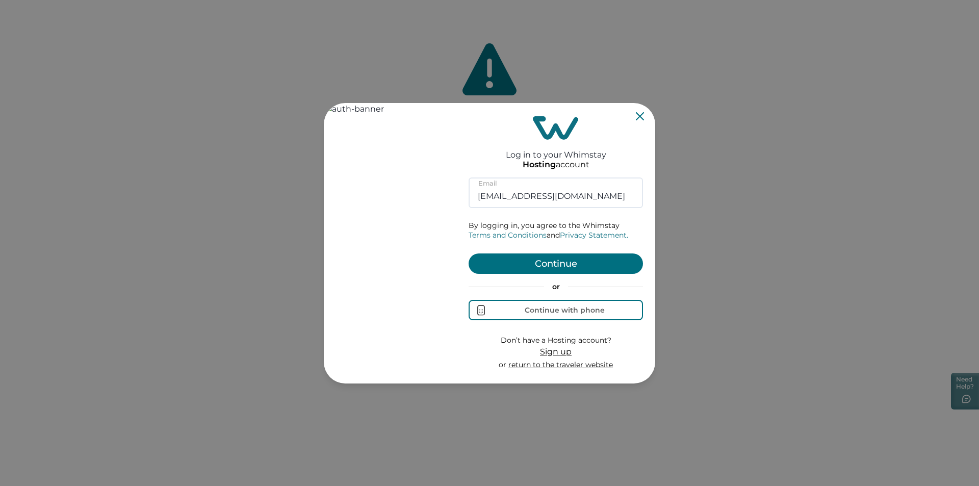
type input "rbo62@yopmail.com"
click at [566, 263] on button "Continue" at bounding box center [556, 263] width 174 height 20
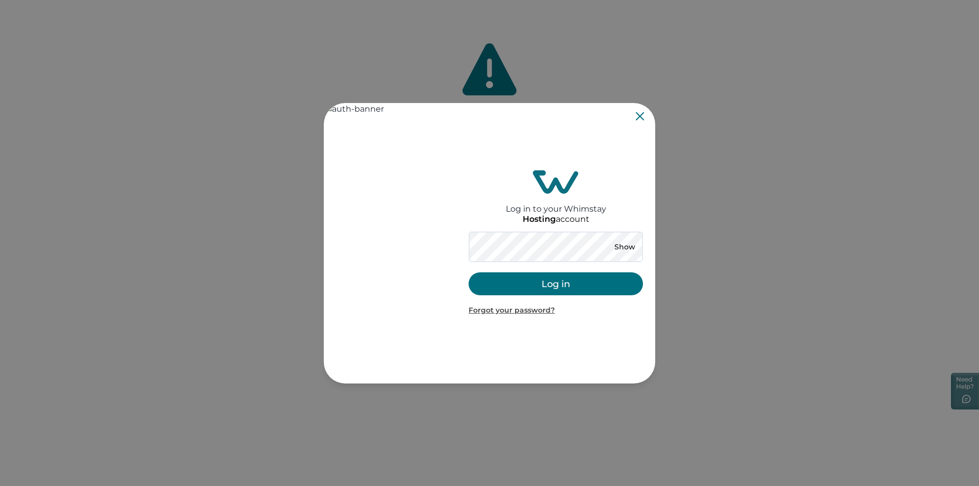
click at [568, 284] on button "Log in" at bounding box center [556, 283] width 174 height 23
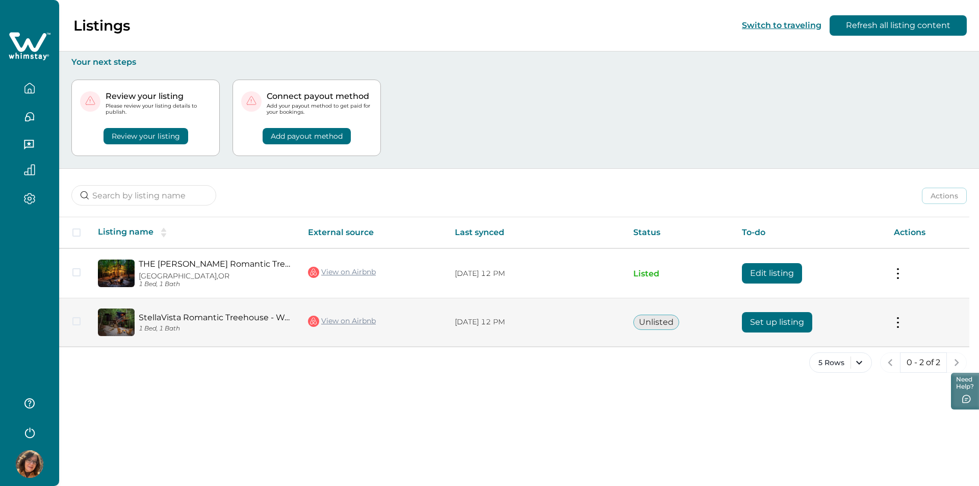
click at [771, 322] on button "Set up listing" at bounding box center [777, 322] width 70 height 20
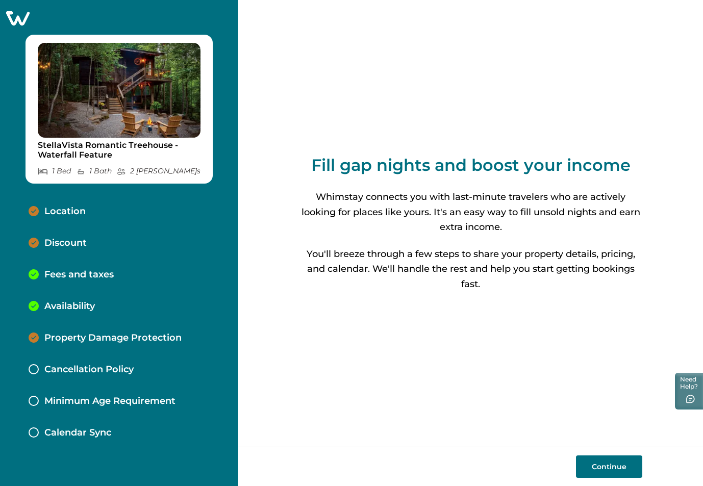
click at [61, 267] on div "Fees and taxes" at bounding box center [118, 275] width 197 height 32
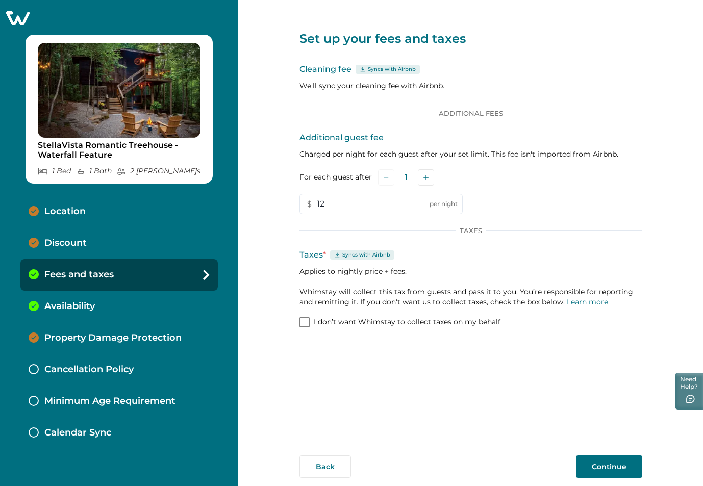
click at [303, 321] on span at bounding box center [304, 322] width 10 height 10
click at [603, 468] on button "Continue" at bounding box center [609, 466] width 66 height 22
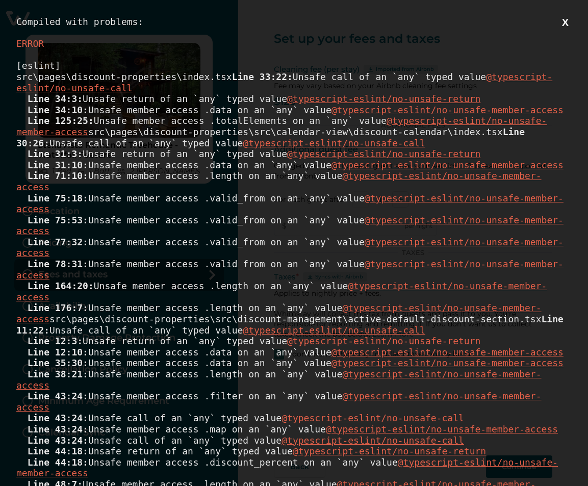
type input "12"
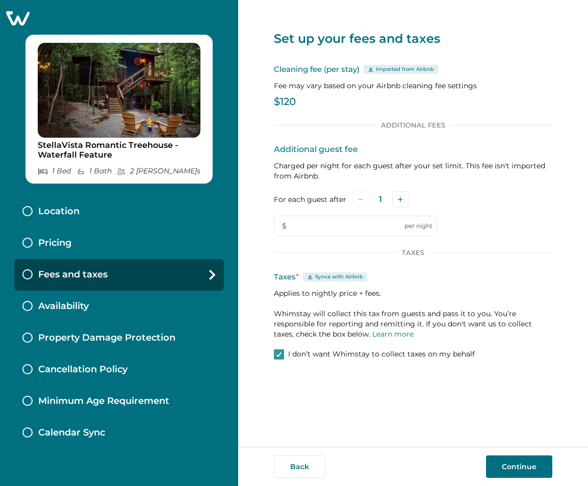
type input "12"
click at [57, 301] on p "Availability" at bounding box center [63, 306] width 50 height 11
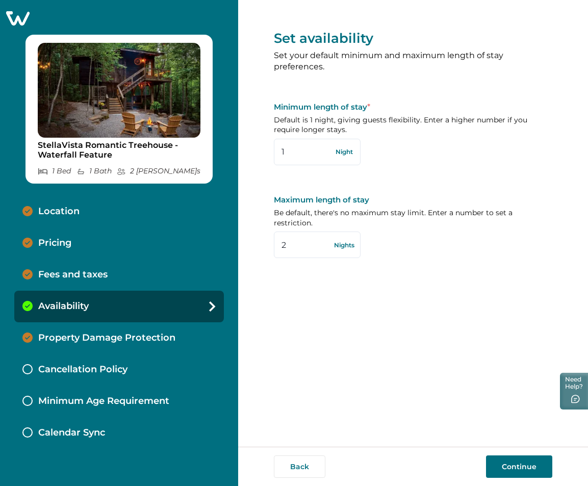
click at [69, 271] on p "Fees and taxes" at bounding box center [72, 274] width 69 height 11
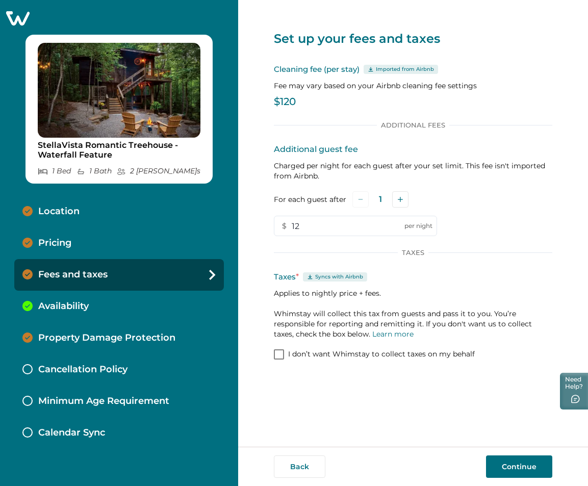
click at [78, 301] on p "Availability" at bounding box center [63, 306] width 50 height 11
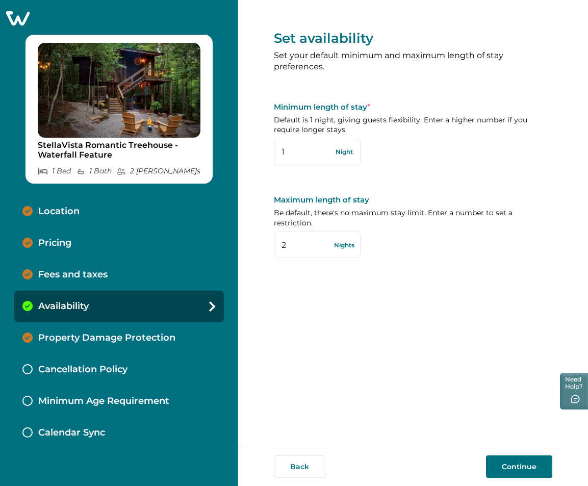
click at [87, 248] on div "Pricing" at bounding box center [119, 243] width 210 height 32
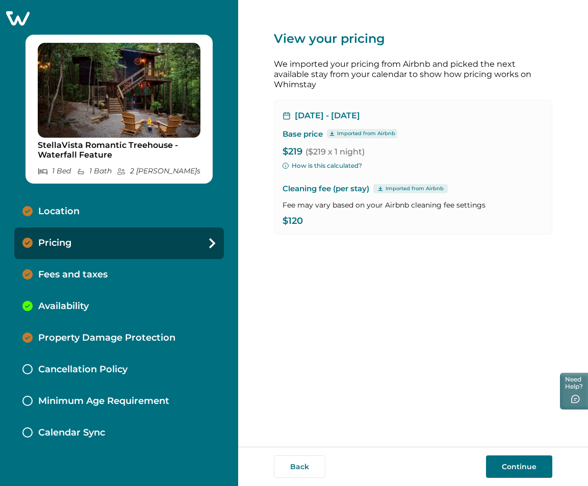
click at [109, 272] on div "Fees and taxes" at bounding box center [119, 275] width 210 height 32
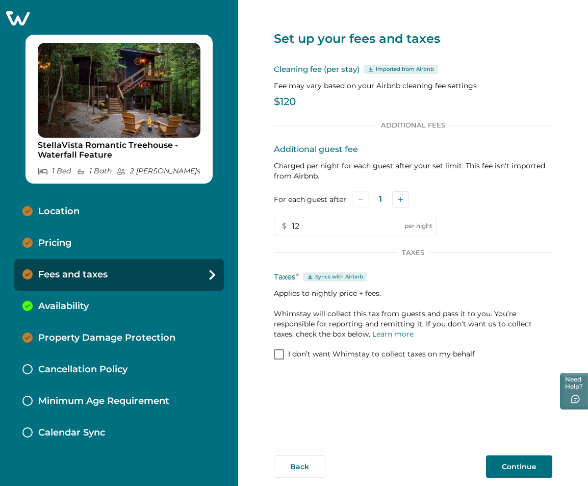
click at [280, 353] on span at bounding box center [279, 354] width 10 height 10
click at [508, 468] on button "Continue" at bounding box center [519, 466] width 66 height 22
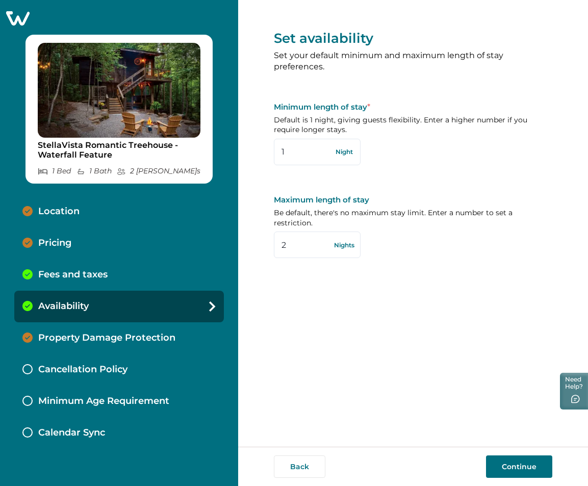
click at [136, 271] on div "Fees and taxes" at bounding box center [119, 275] width 210 height 32
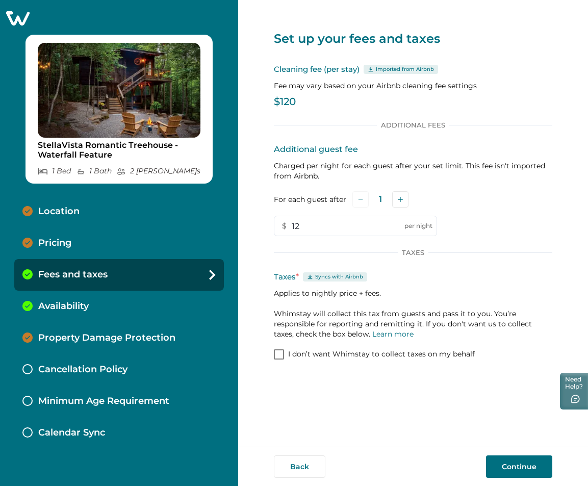
click at [127, 233] on div "Pricing" at bounding box center [119, 243] width 210 height 32
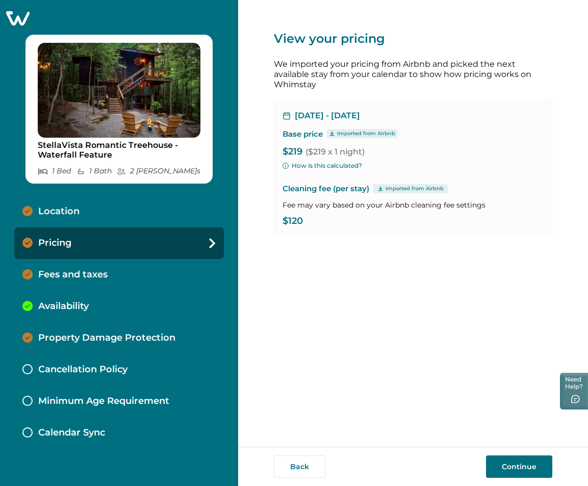
click at [123, 269] on div "Fees and taxes" at bounding box center [119, 275] width 210 height 32
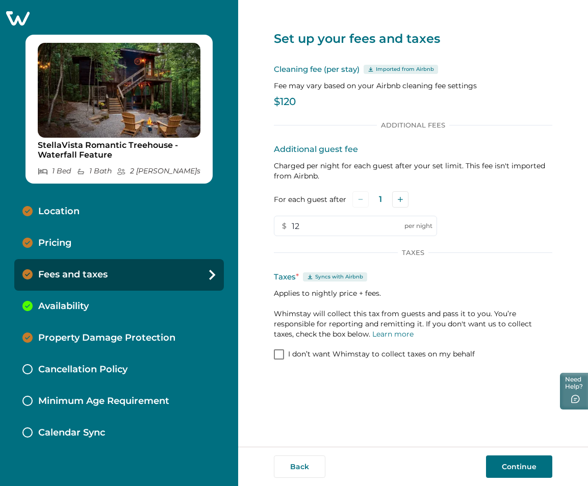
click at [106, 302] on div "Availability" at bounding box center [119, 307] width 210 height 32
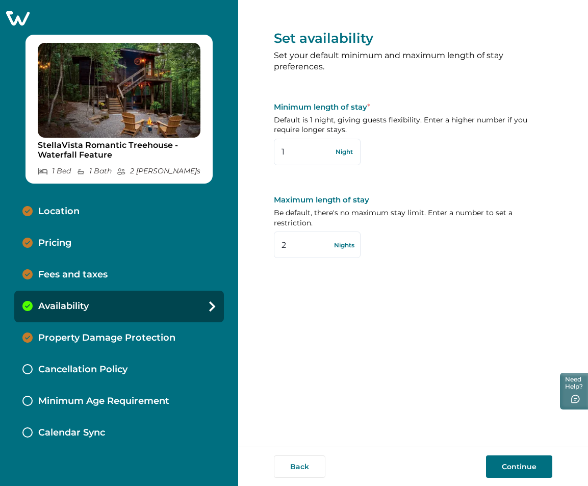
click at [108, 328] on div "Property Damage Protection" at bounding box center [119, 338] width 210 height 32
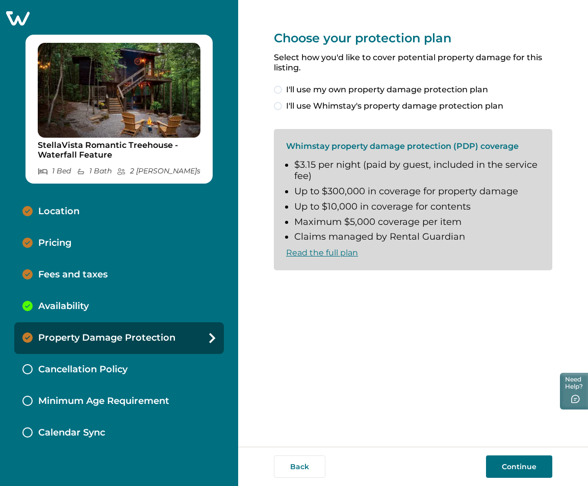
click at [103, 310] on div "Availability" at bounding box center [119, 307] width 210 height 32
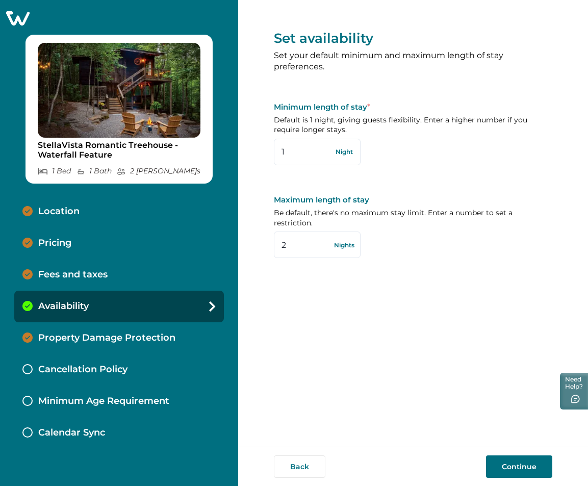
click at [106, 236] on div "Pricing" at bounding box center [119, 243] width 210 height 32
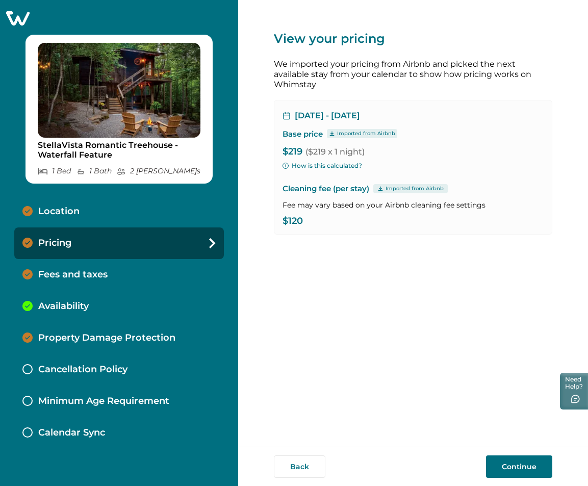
click at [520, 470] on button "Continue" at bounding box center [519, 466] width 66 height 22
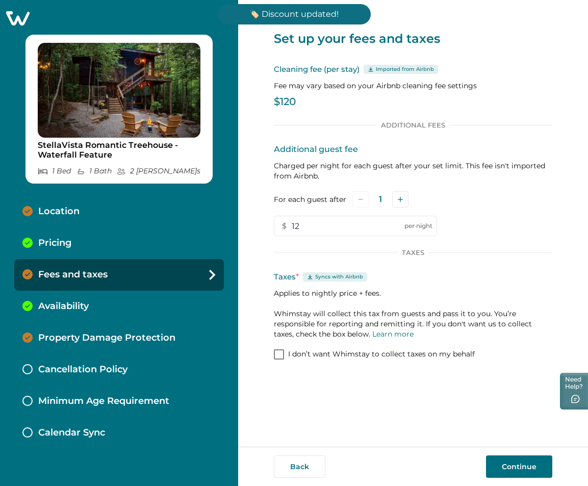
click at [76, 241] on div "Pricing" at bounding box center [119, 243] width 210 height 32
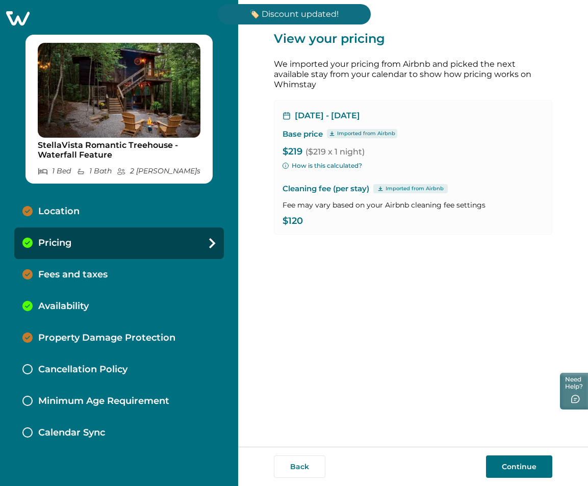
click at [92, 205] on div "Location" at bounding box center [119, 212] width 210 height 32
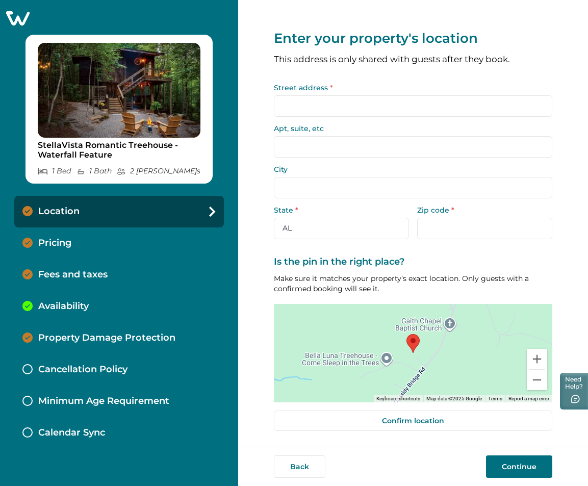
click at [81, 243] on div "Pricing" at bounding box center [119, 243] width 210 height 32
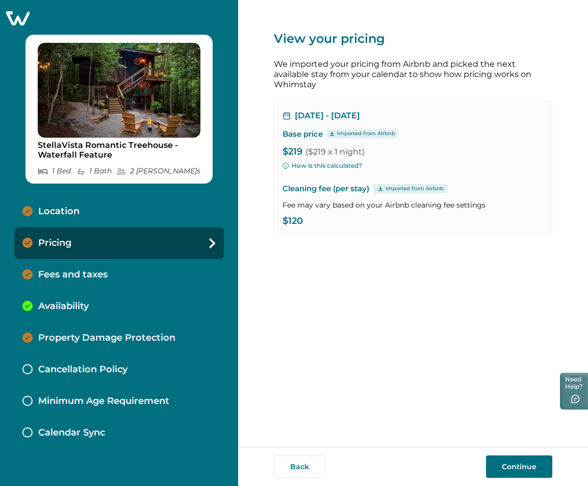
click at [81, 271] on p "Fees and taxes" at bounding box center [72, 274] width 69 height 11
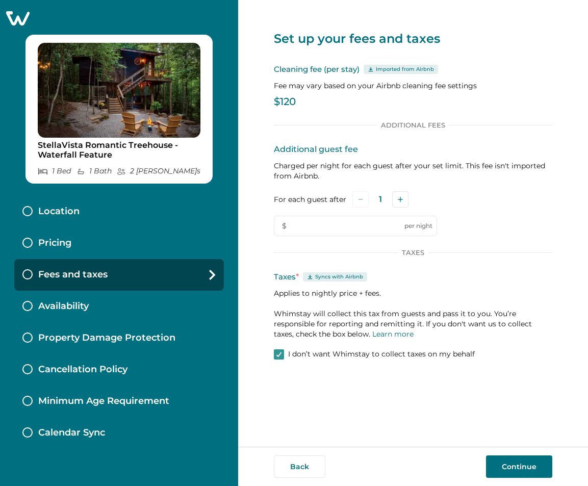
type input "12"
click at [94, 303] on div "Availability" at bounding box center [119, 307] width 210 height 32
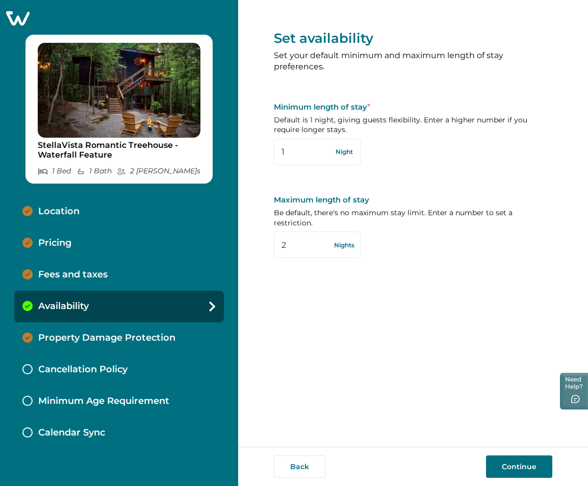
click at [101, 276] on p "Fees and taxes" at bounding box center [72, 274] width 69 height 11
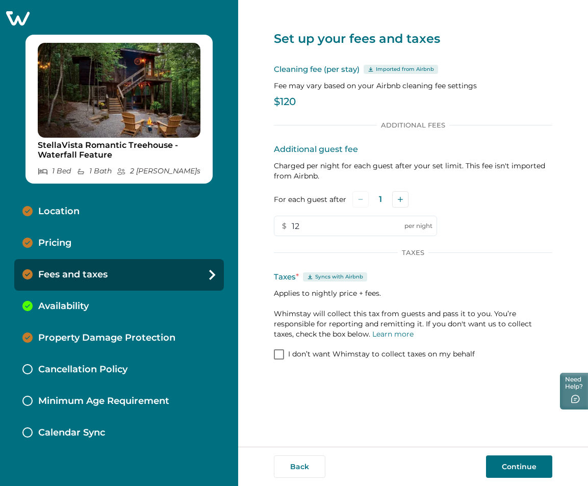
click at [526, 467] on button "Continue" at bounding box center [519, 466] width 66 height 22
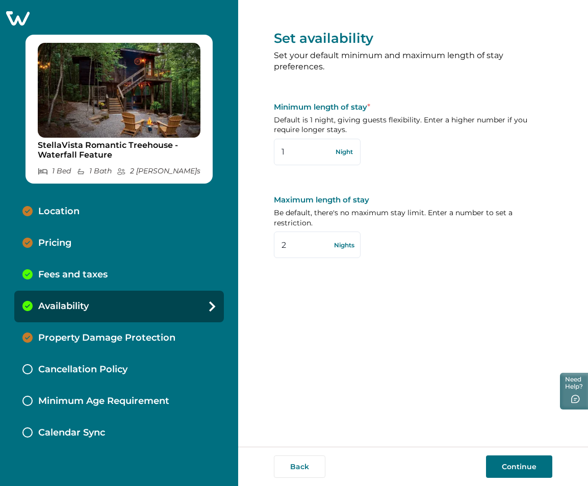
click at [70, 272] on p "Fees and taxes" at bounding box center [72, 274] width 69 height 11
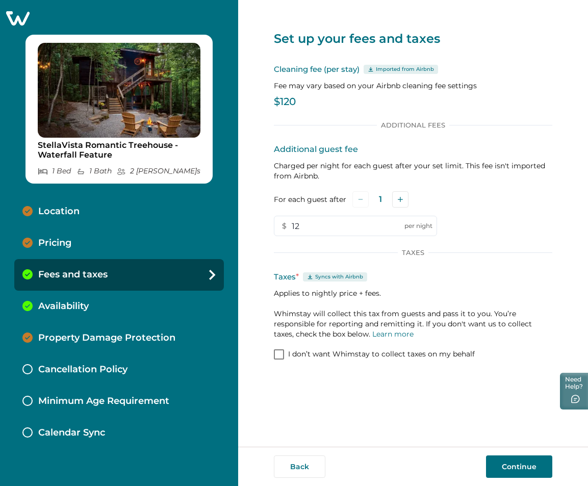
click at [72, 238] on div "Pricing" at bounding box center [119, 243] width 210 height 32
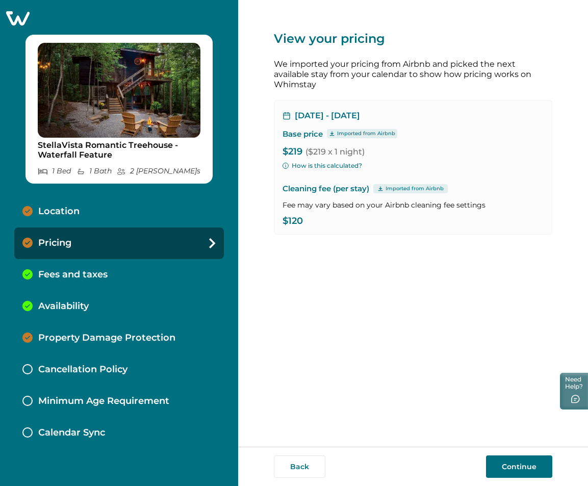
click at [75, 271] on p "Fees and taxes" at bounding box center [72, 274] width 69 height 11
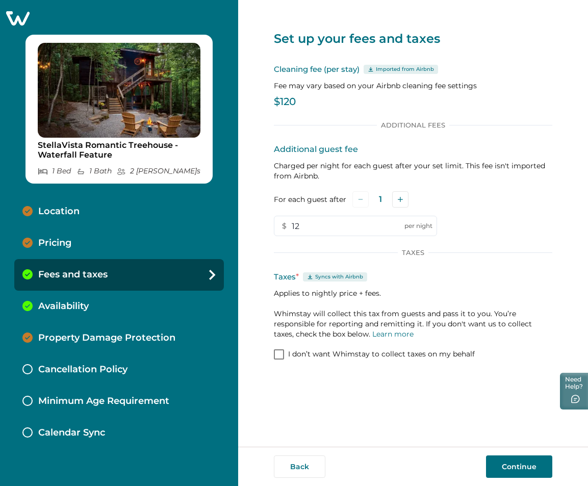
click at [77, 306] on p "Availability" at bounding box center [63, 306] width 50 height 11
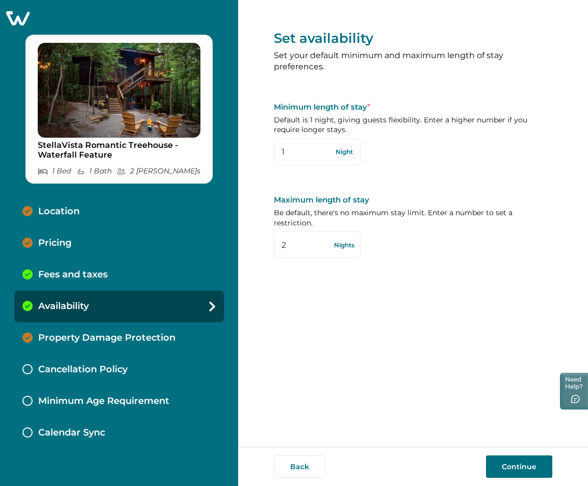
click at [77, 281] on div "Fees and taxes" at bounding box center [119, 275] width 210 height 32
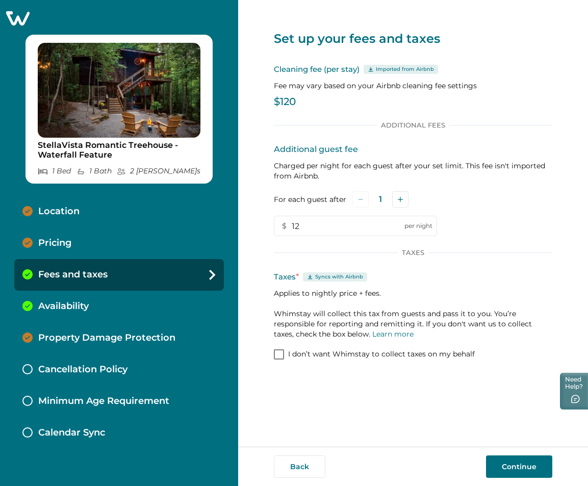
click at [84, 244] on div "Pricing" at bounding box center [119, 243] width 210 height 32
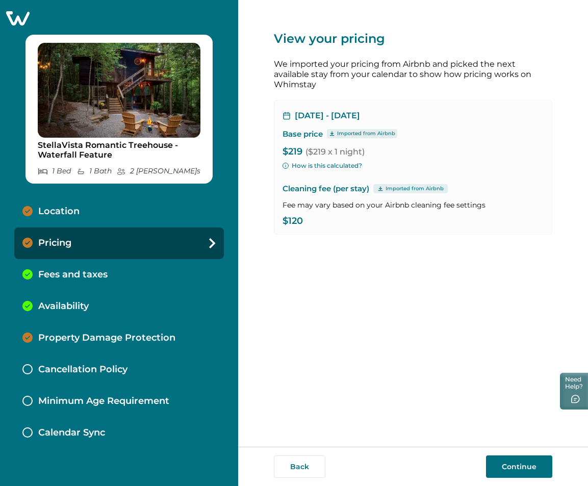
click at [82, 267] on div "Fees and taxes" at bounding box center [119, 275] width 210 height 32
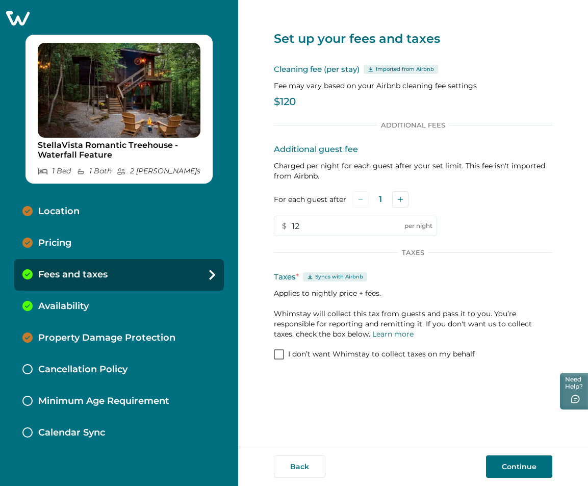
click at [282, 351] on span at bounding box center [279, 354] width 10 height 10
click at [91, 310] on div "Availability" at bounding box center [119, 307] width 210 height 32
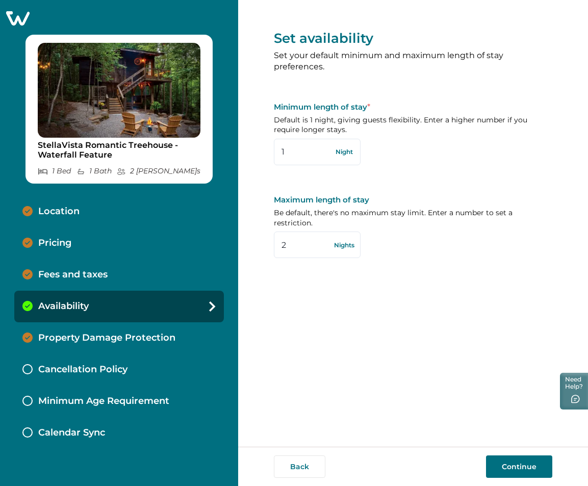
click at [107, 275] on p "Fees and taxes" at bounding box center [72, 274] width 69 height 11
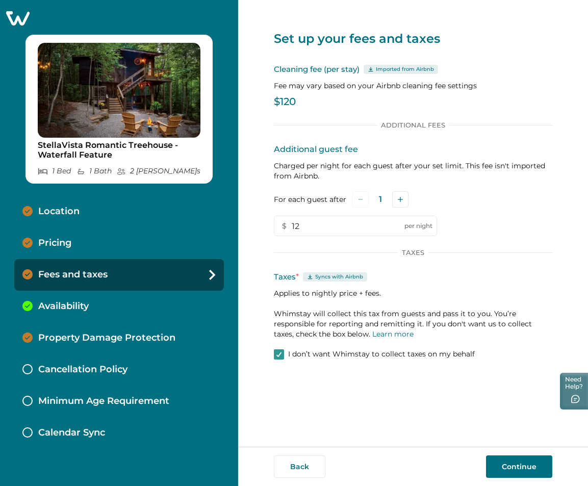
click at [118, 244] on div "Pricing" at bounding box center [119, 243] width 210 height 32
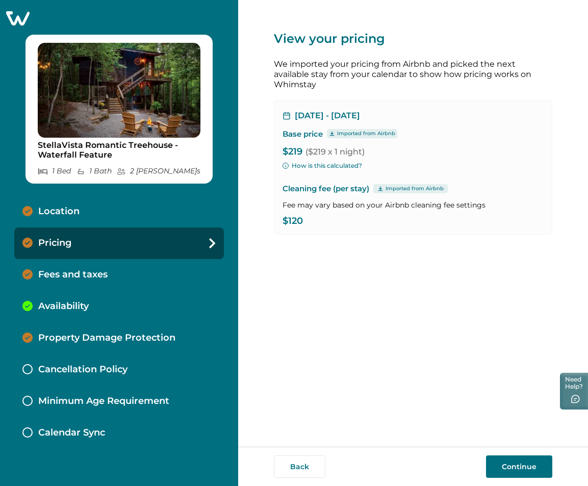
click at [121, 271] on div "Fees and taxes" at bounding box center [119, 275] width 210 height 32
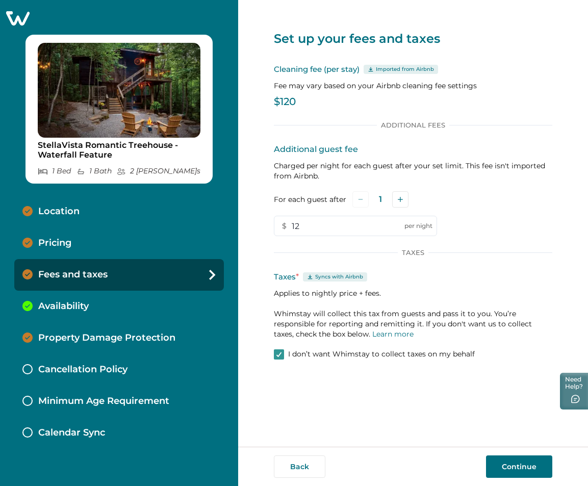
click at [86, 298] on div "Availability" at bounding box center [119, 307] width 210 height 32
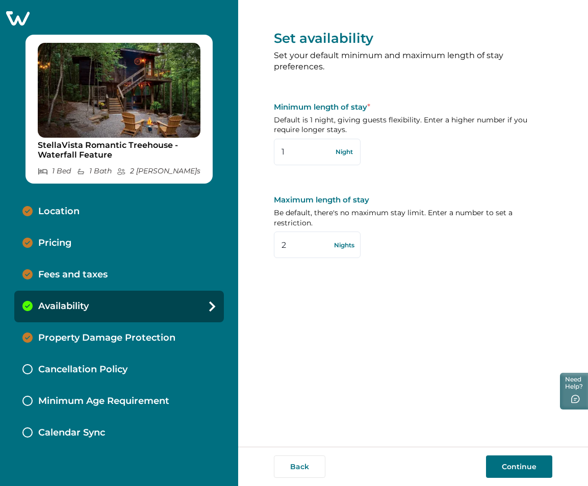
click at [81, 277] on p "Fees and taxes" at bounding box center [72, 274] width 69 height 11
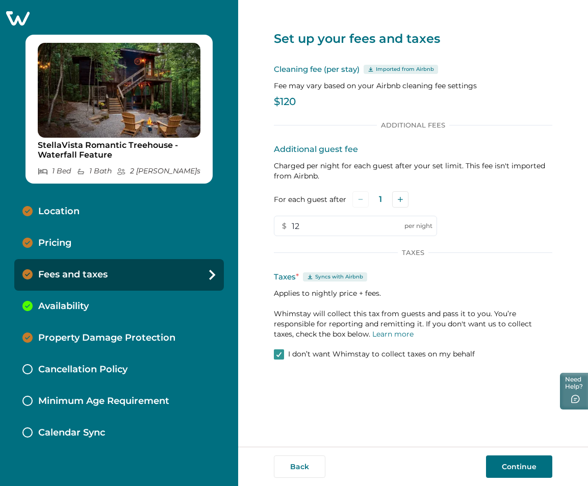
click at [512, 464] on button "Continue" at bounding box center [519, 466] width 66 height 22
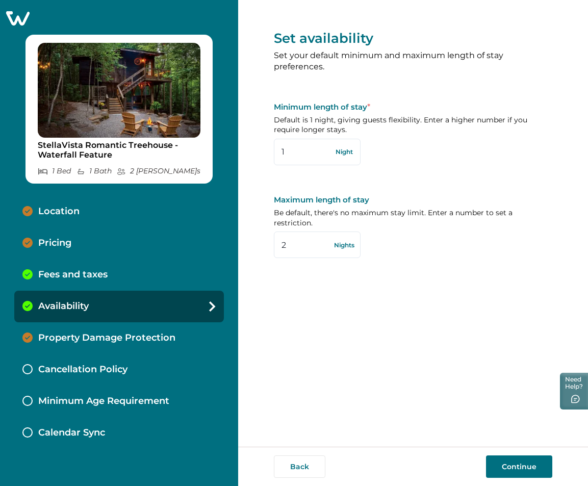
click at [95, 271] on p "Fees and taxes" at bounding box center [72, 274] width 69 height 11
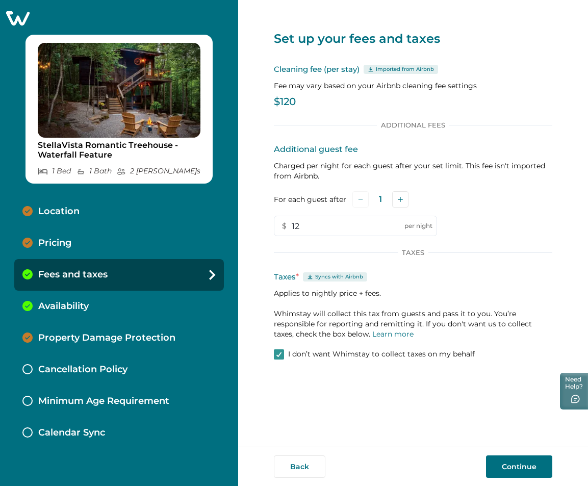
click at [95, 254] on div "Pricing" at bounding box center [119, 243] width 210 height 32
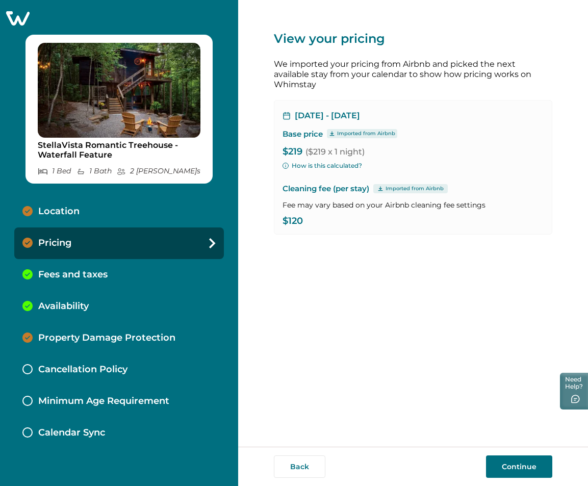
click at [92, 273] on p "Fees and taxes" at bounding box center [72, 274] width 69 height 11
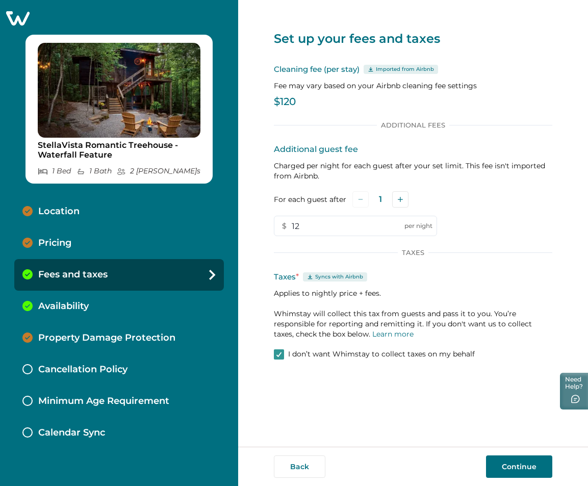
click at [90, 307] on div "Availability" at bounding box center [119, 307] width 210 height 32
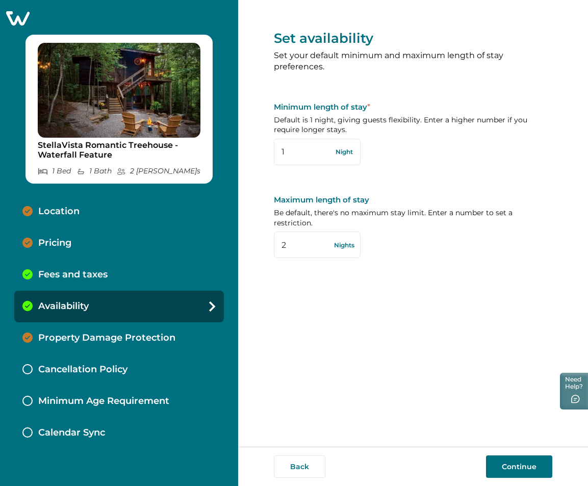
click at [86, 274] on p "Fees and taxes" at bounding box center [72, 274] width 69 height 11
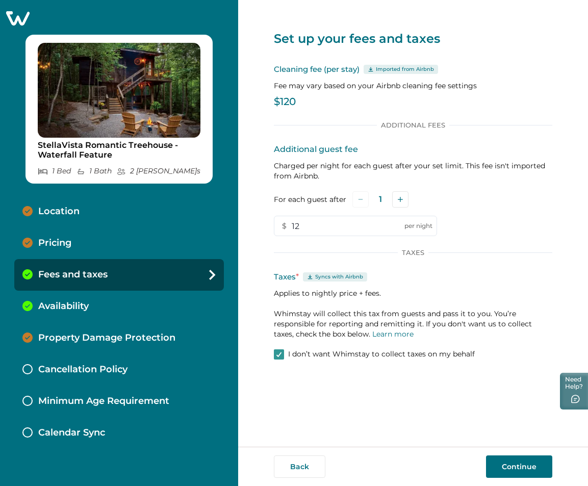
click at [23, 21] on icon at bounding box center [17, 18] width 25 height 16
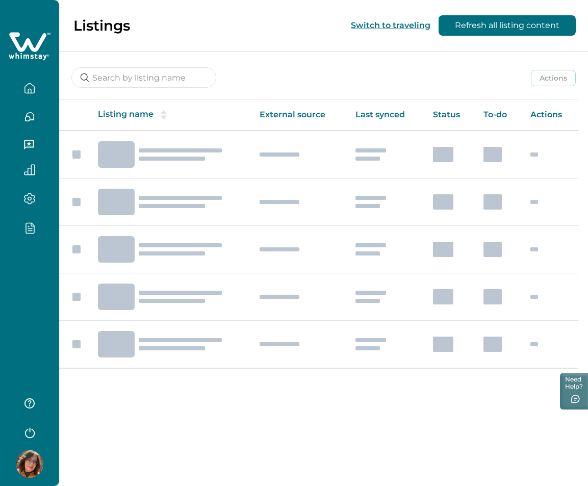
click at [28, 431] on icon "button" at bounding box center [29, 431] width 15 height 15
